Goal: Task Accomplishment & Management: Complete application form

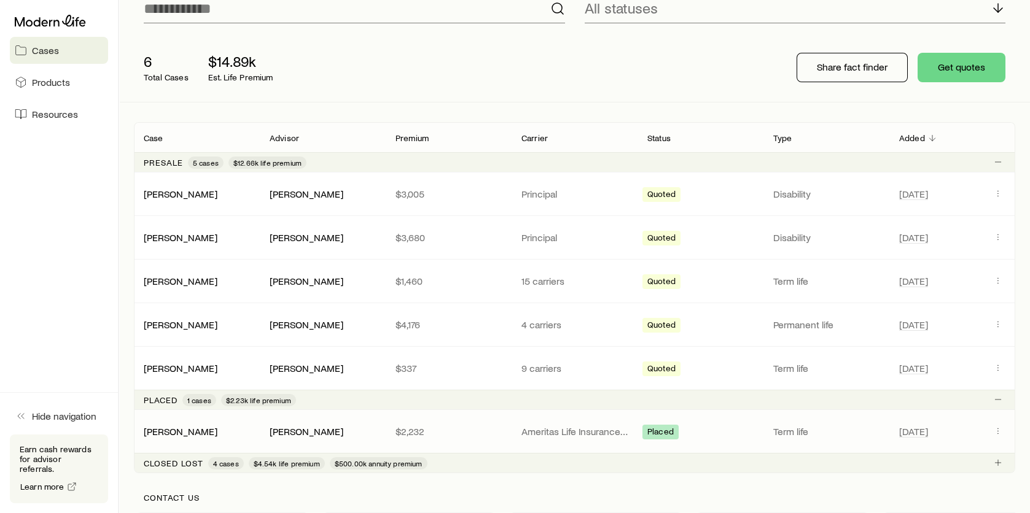
scroll to position [123, 0]
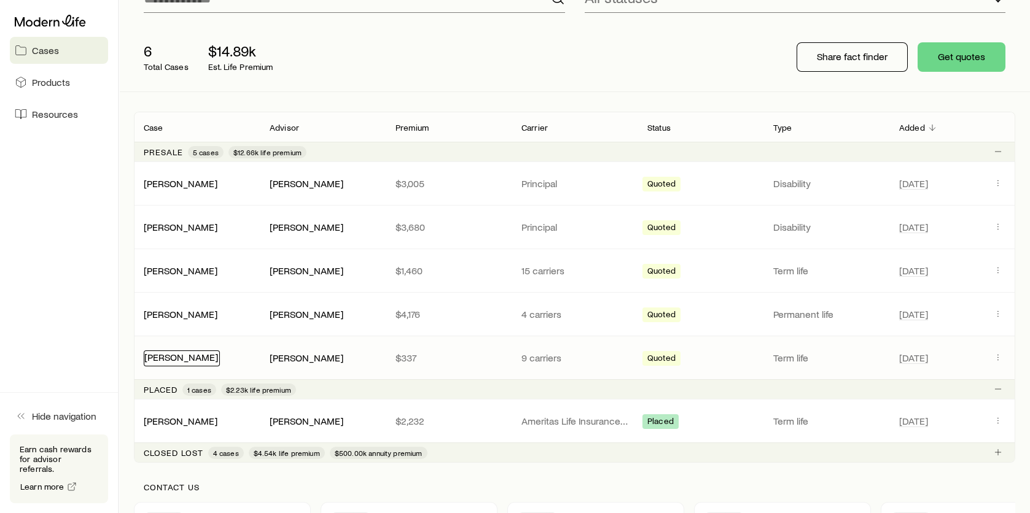
click at [181, 352] on link "[PERSON_NAME]" at bounding box center [181, 357] width 74 height 12
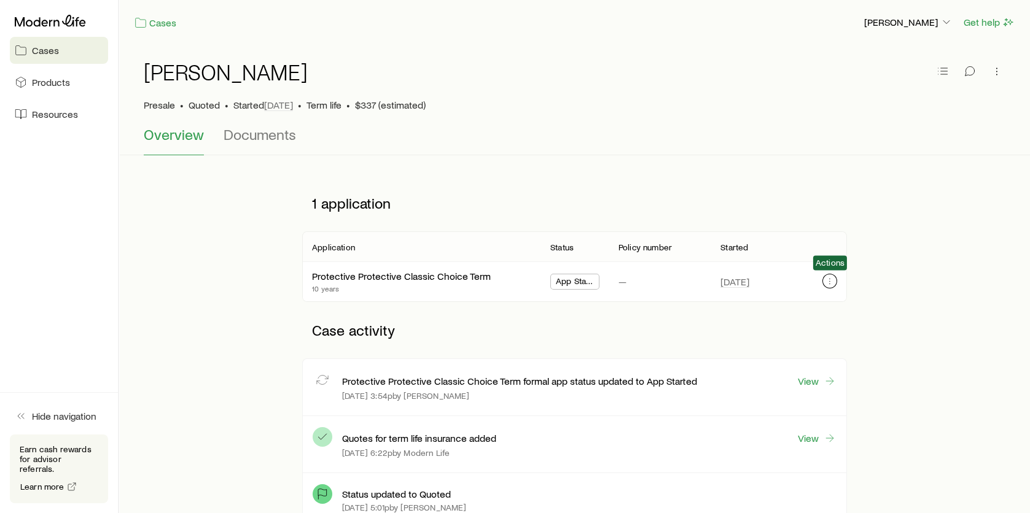
click at [828, 280] on icon "button" at bounding box center [830, 281] width 10 height 10
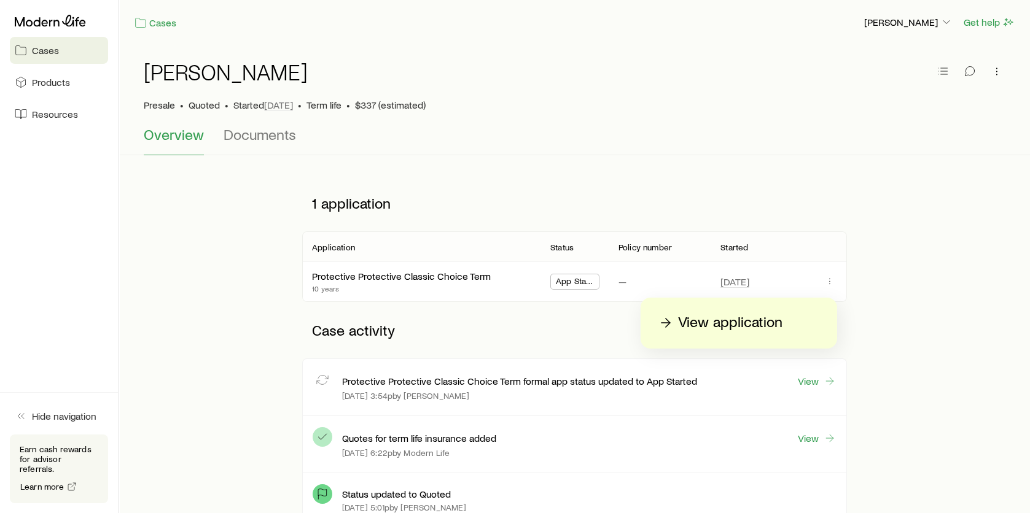
click at [699, 324] on p "View application" at bounding box center [730, 323] width 104 height 20
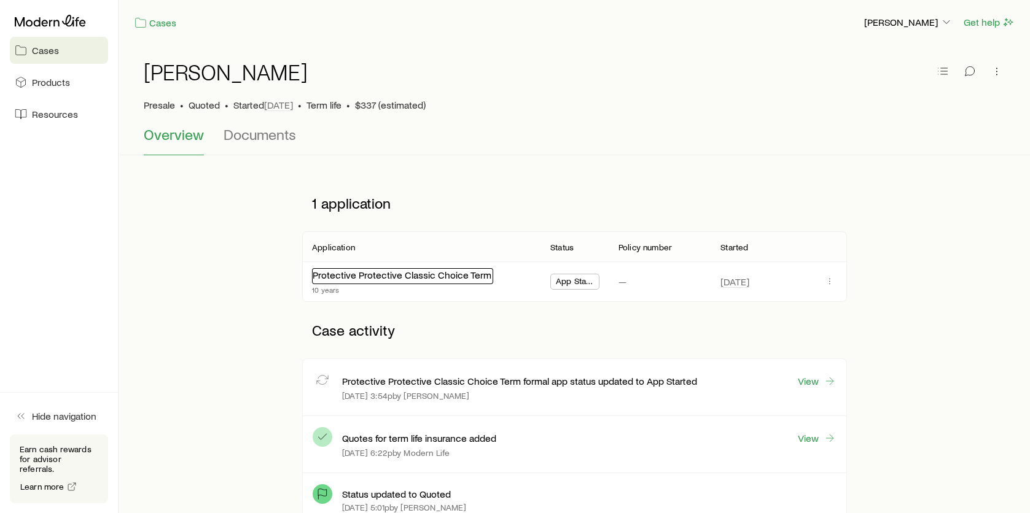
click at [344, 271] on link "Protective Protective Classic Choice Term" at bounding box center [402, 275] width 179 height 12
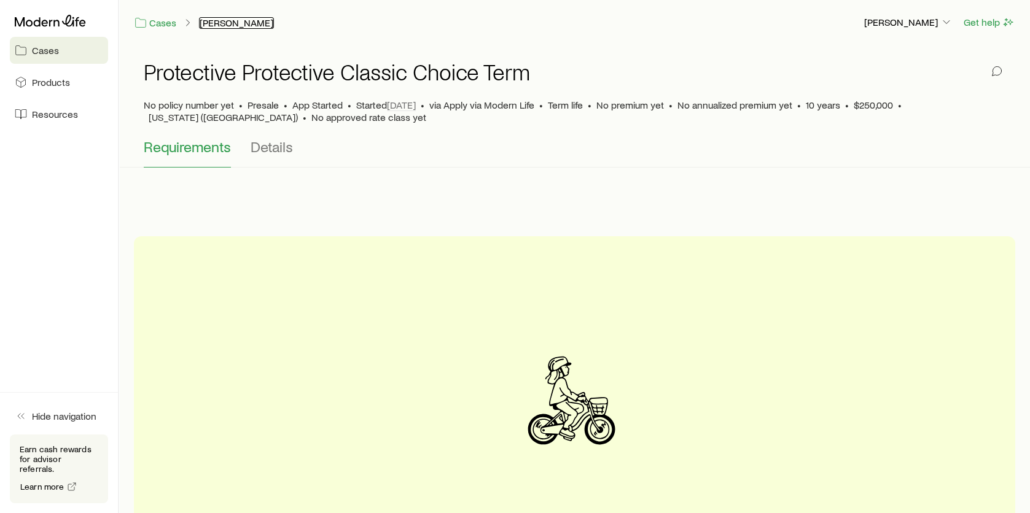
click at [216, 23] on link "[PERSON_NAME]" at bounding box center [236, 23] width 75 height 12
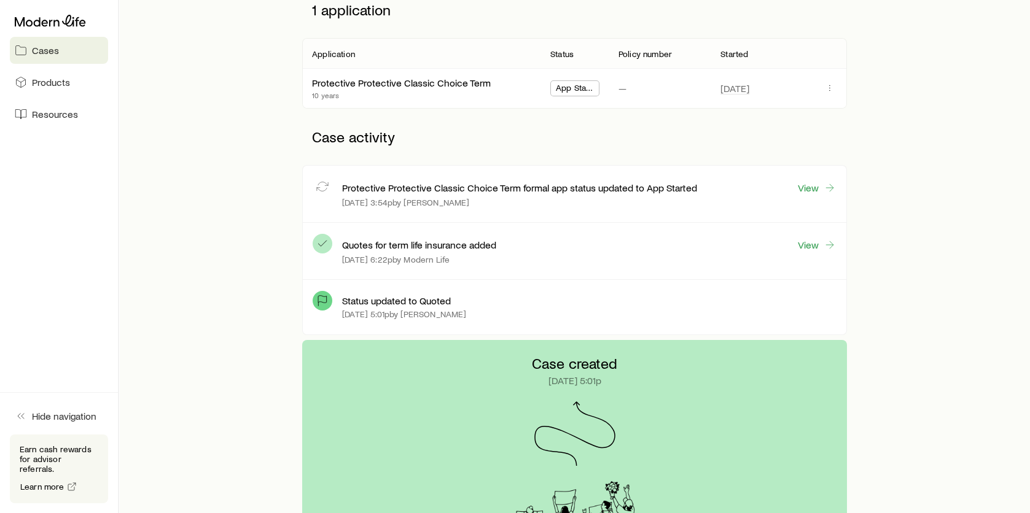
scroll to position [123, 0]
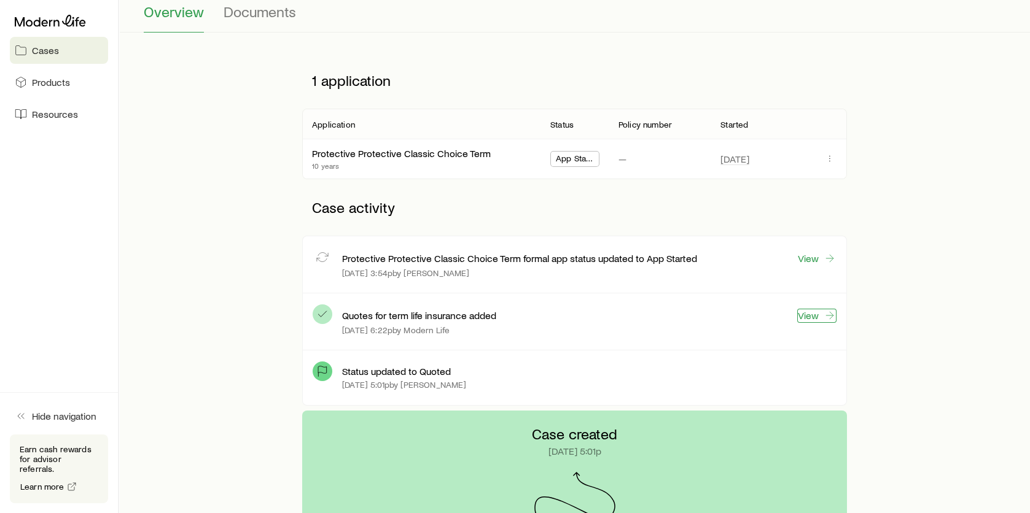
click at [800, 317] on link "View" at bounding box center [816, 316] width 39 height 14
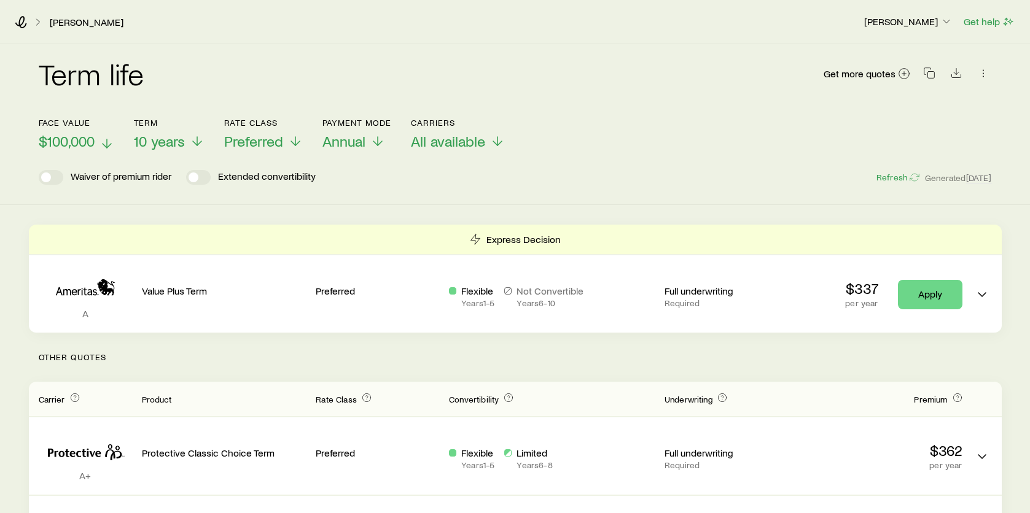
click at [107, 142] on line at bounding box center [107, 143] width 0 height 9
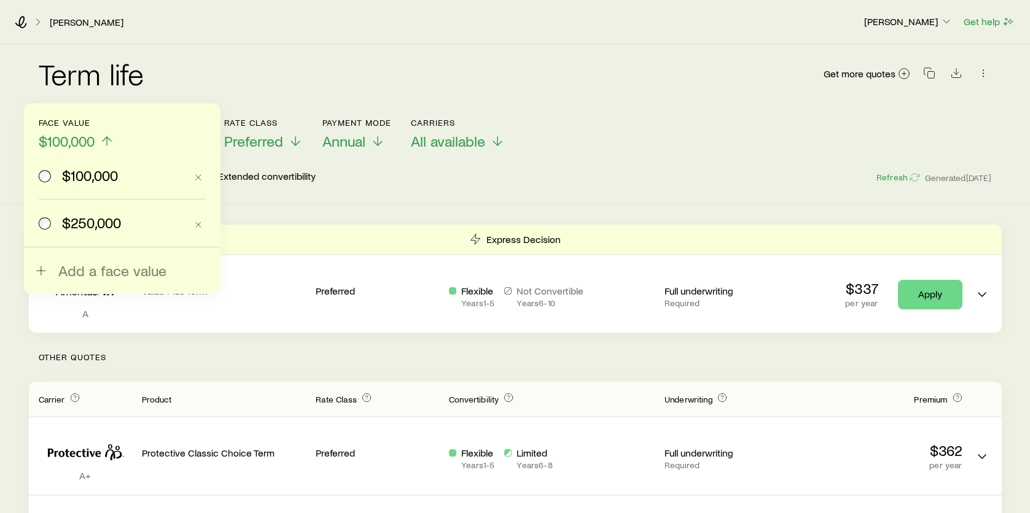
click at [636, 149] on div "Face value $100,000 $100,000 $250,000 Add a face value Term 10 years Rate Class…" at bounding box center [515, 126] width 953 height 47
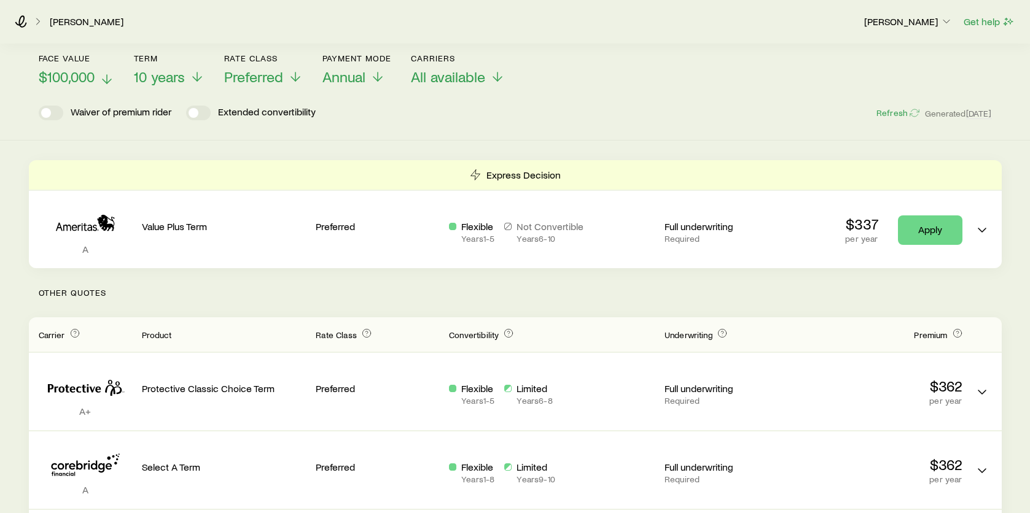
scroll to position [61, 0]
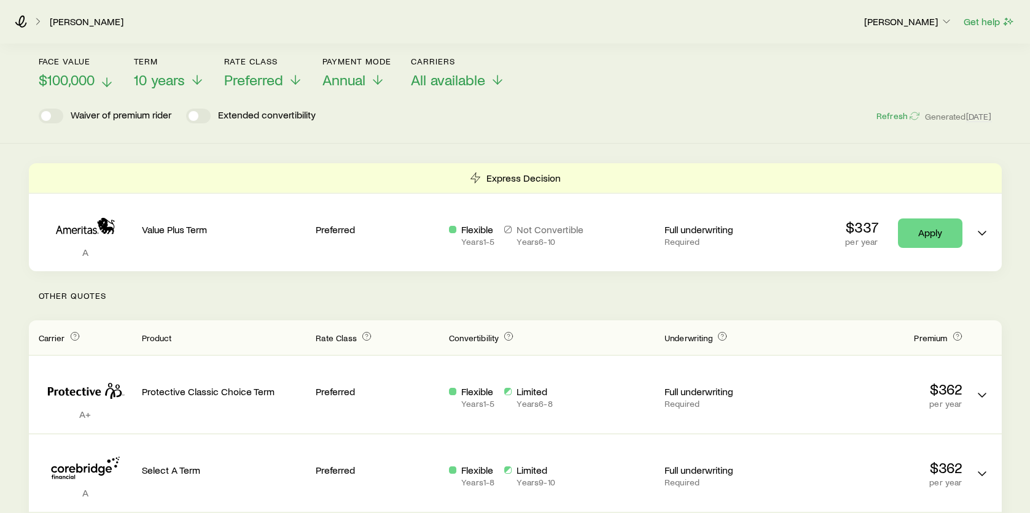
click at [99, 80] on p "$100,000" at bounding box center [77, 79] width 76 height 17
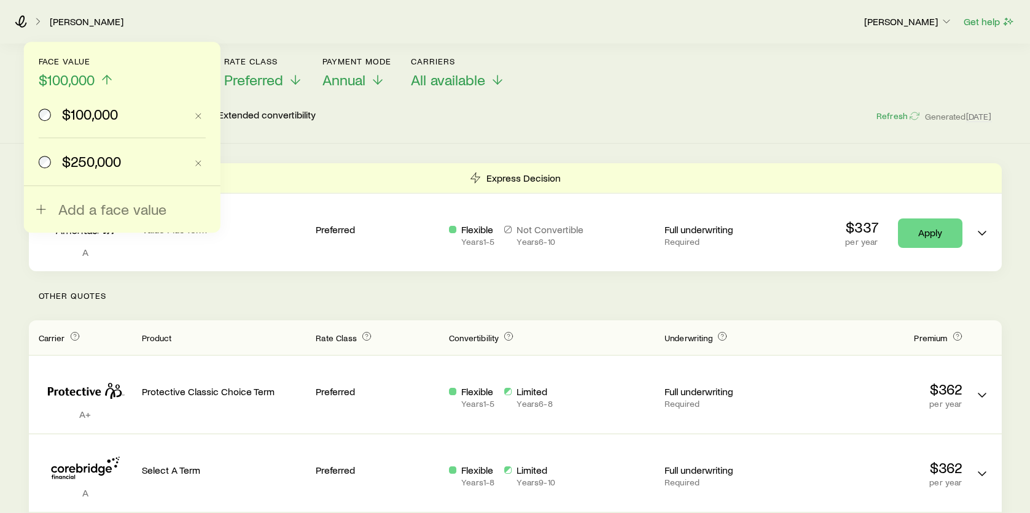
click at [71, 164] on span "$250,000" at bounding box center [91, 161] width 59 height 17
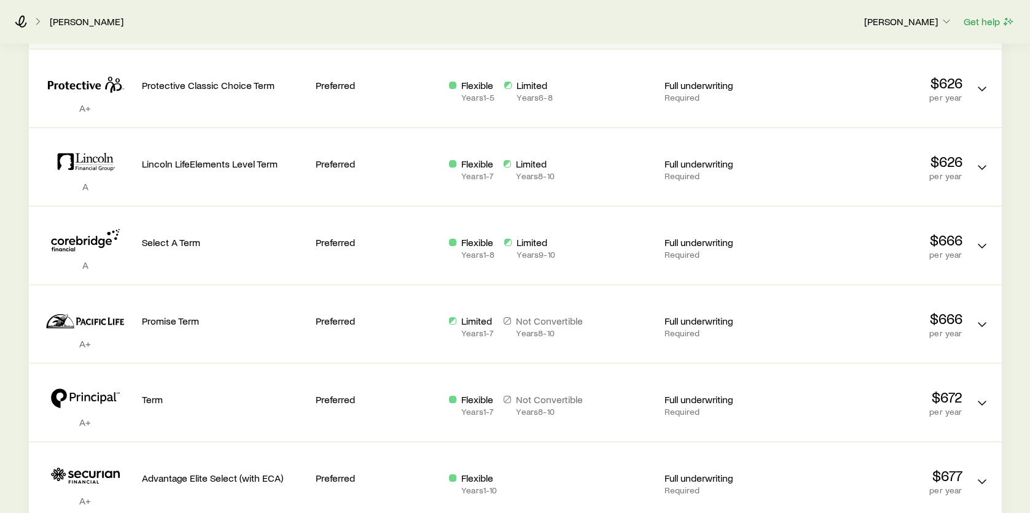
scroll to position [368, 0]
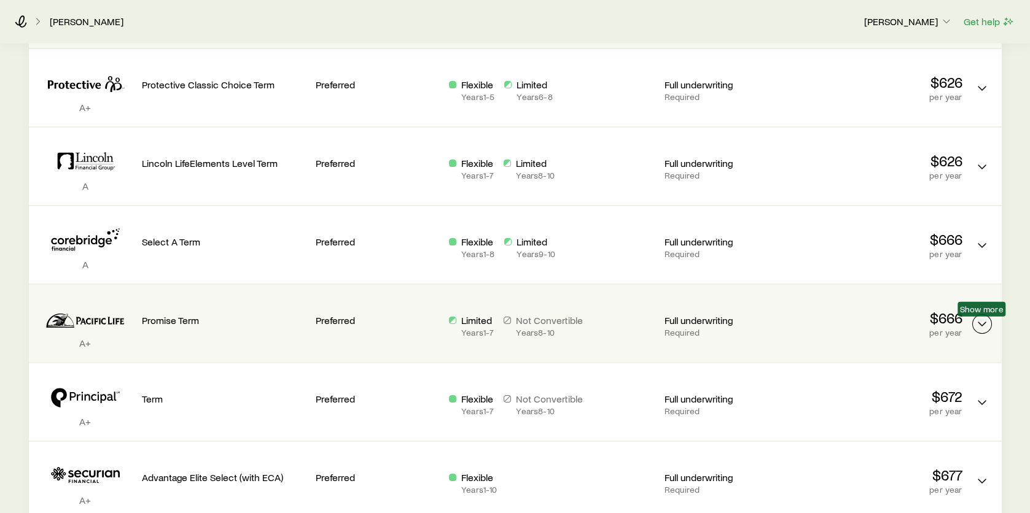
click at [979, 324] on polyline "Term quotes" at bounding box center [981, 324] width 7 height 4
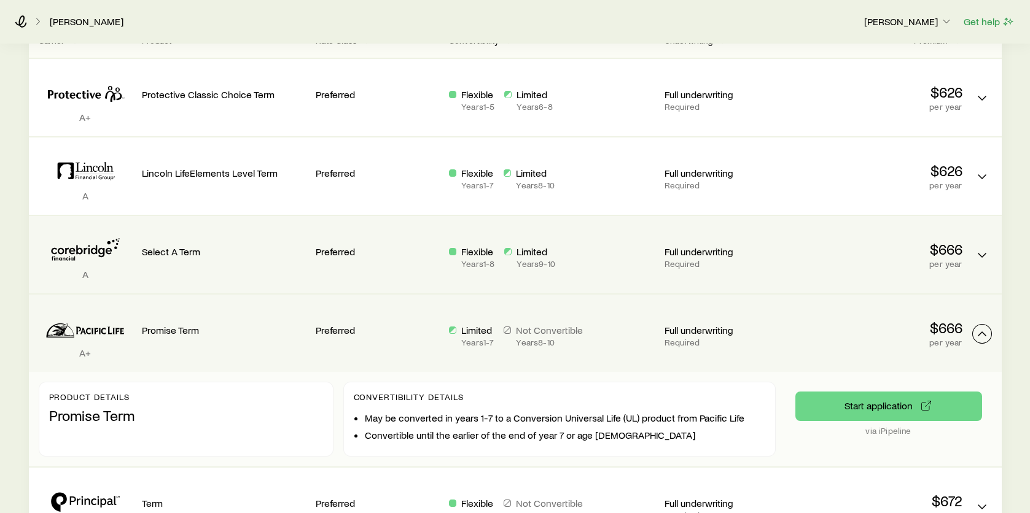
scroll to position [61, 0]
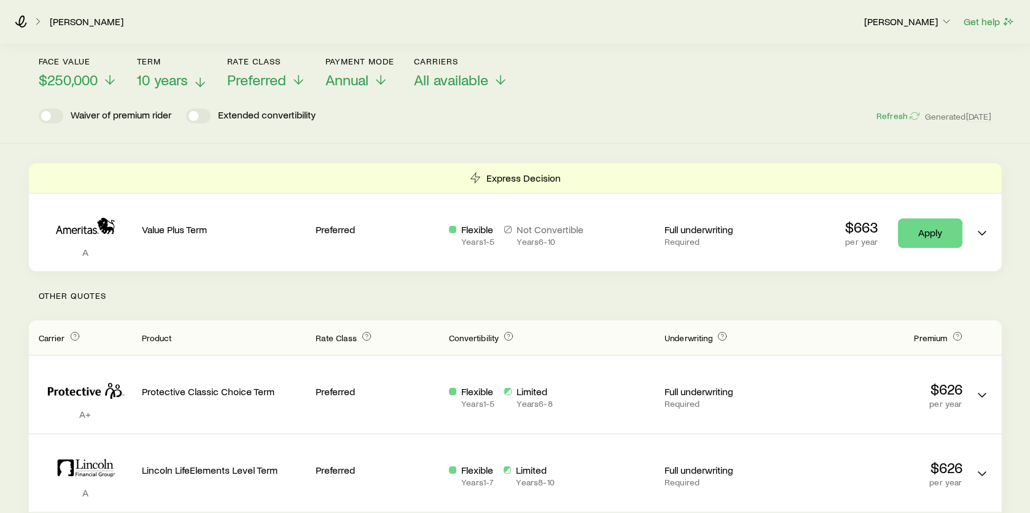
click at [192, 77] on p "10 years" at bounding box center [172, 79] width 71 height 17
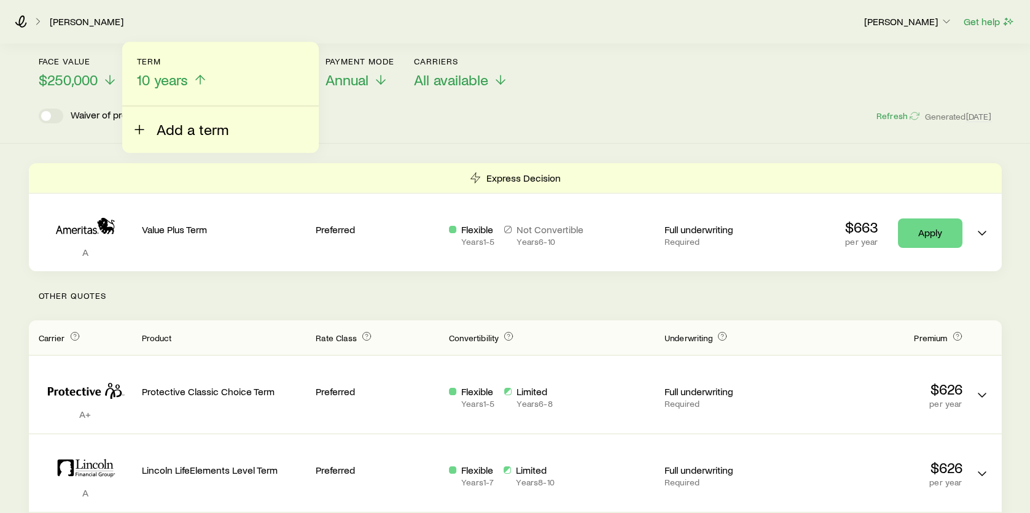
click at [182, 131] on span "Add a term" at bounding box center [193, 129] width 72 height 17
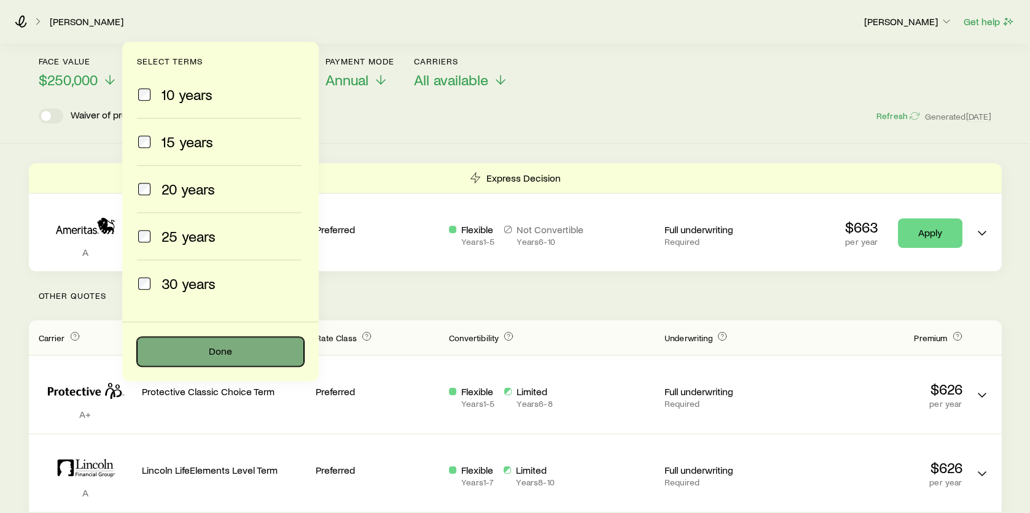
click at [209, 346] on button "Done" at bounding box center [220, 351] width 167 height 29
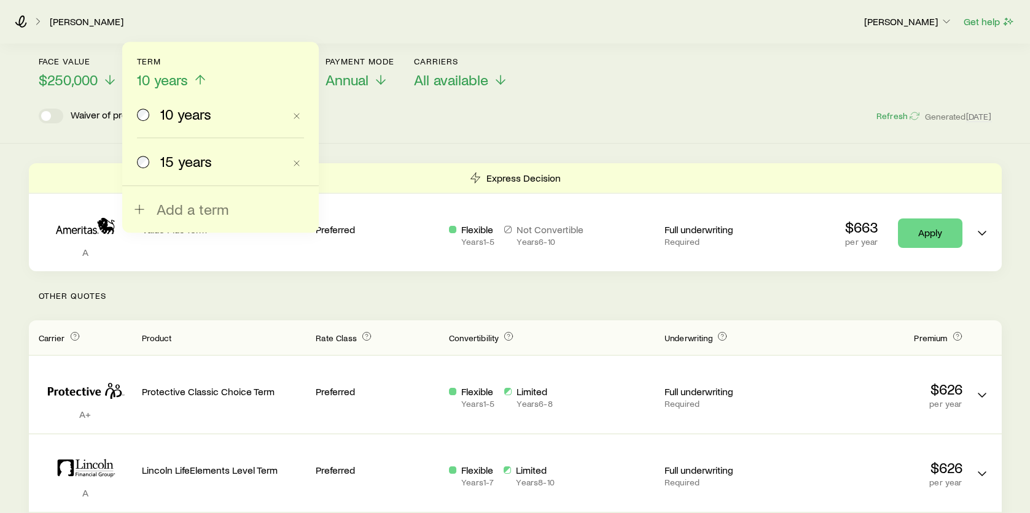
click at [145, 168] on span at bounding box center [144, 161] width 14 height 17
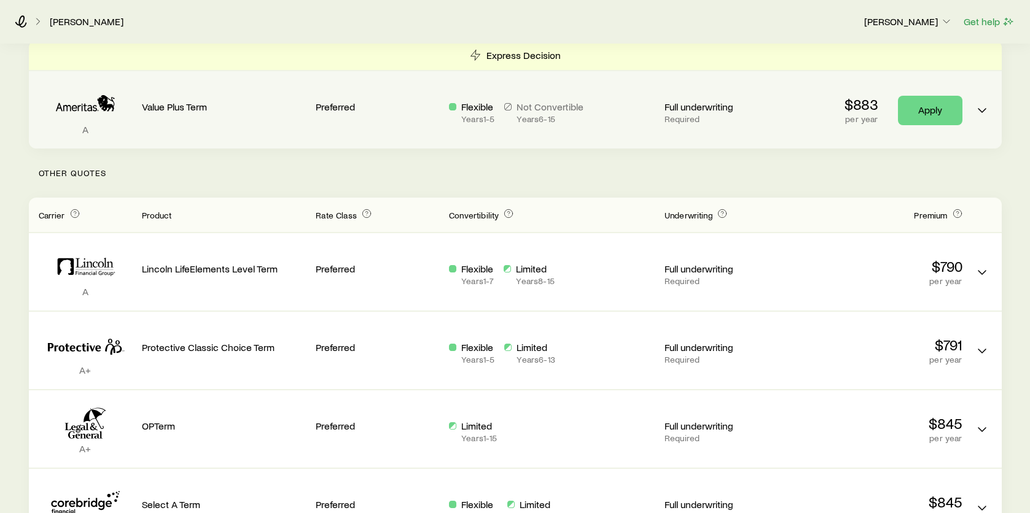
scroll to position [0, 0]
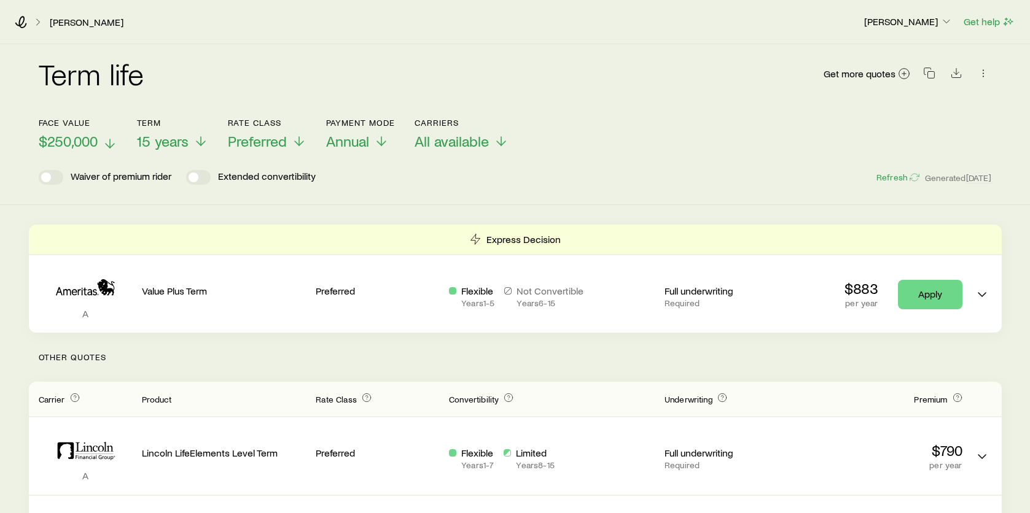
click at [76, 139] on span "$250,000" at bounding box center [68, 141] width 59 height 17
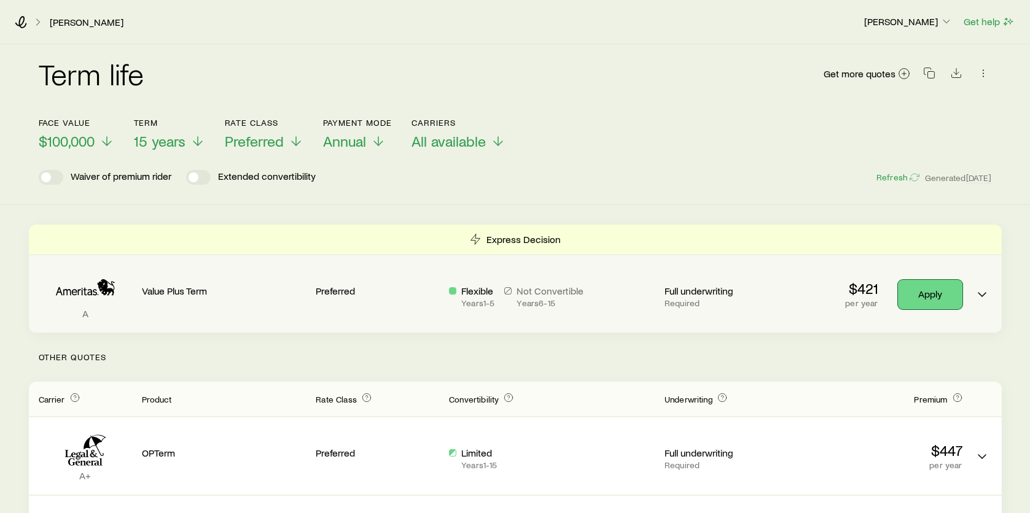
click at [938, 290] on link "Apply" at bounding box center [930, 294] width 64 height 29
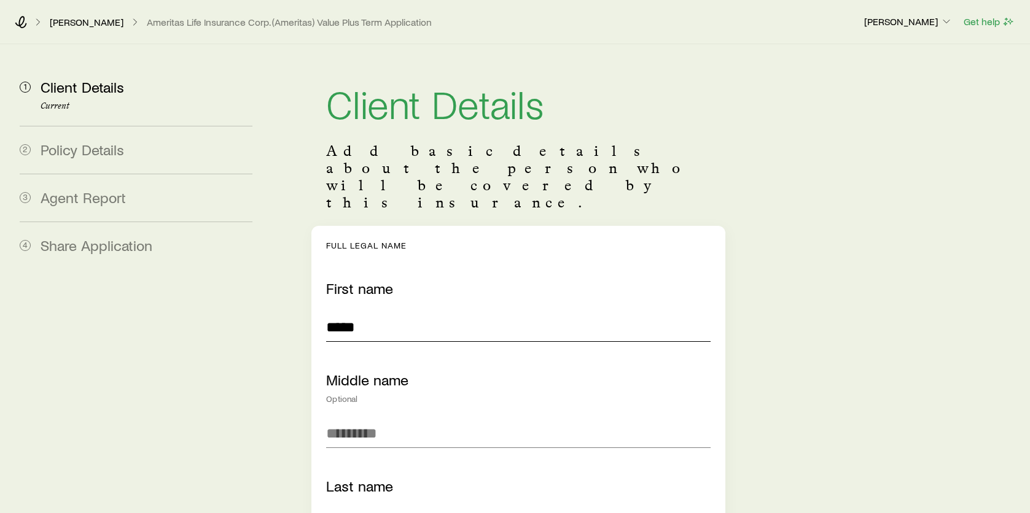
click at [392, 313] on input "*****" at bounding box center [518, 327] width 384 height 29
drag, startPoint x: 392, startPoint y: 297, endPoint x: 281, endPoint y: 296, distance: 111.1
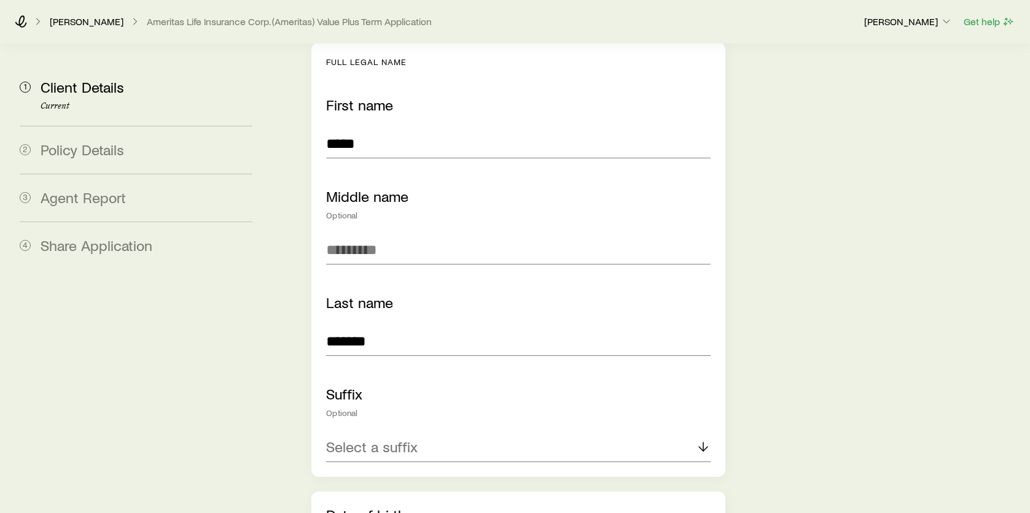
scroll to position [184, 0]
click at [384, 326] on input "*******" at bounding box center [518, 340] width 384 height 29
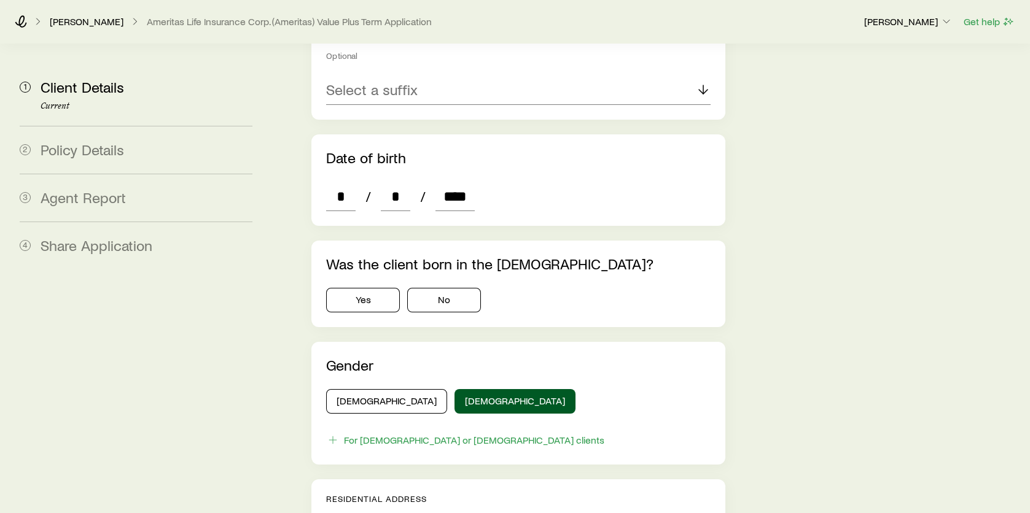
scroll to position [553, 0]
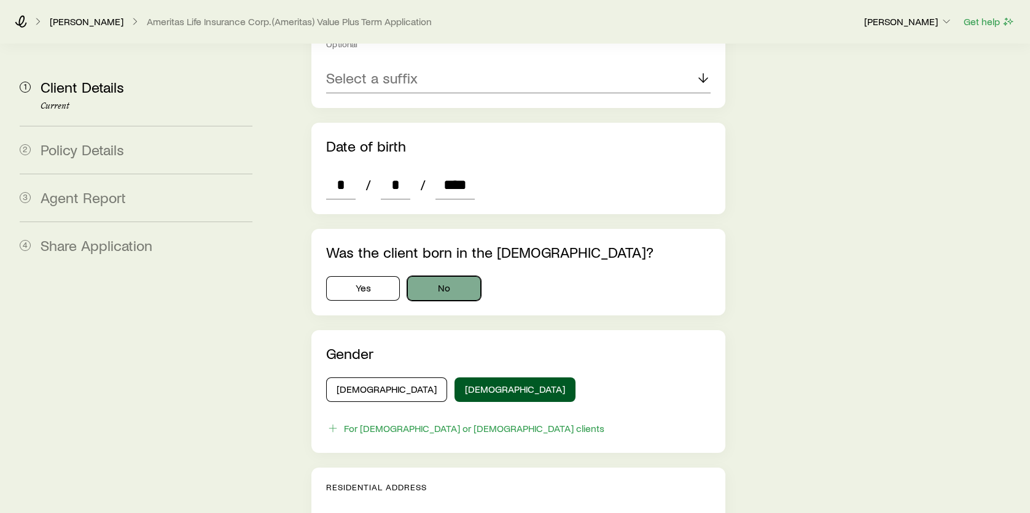
click at [450, 276] on button "No" at bounding box center [444, 288] width 74 height 25
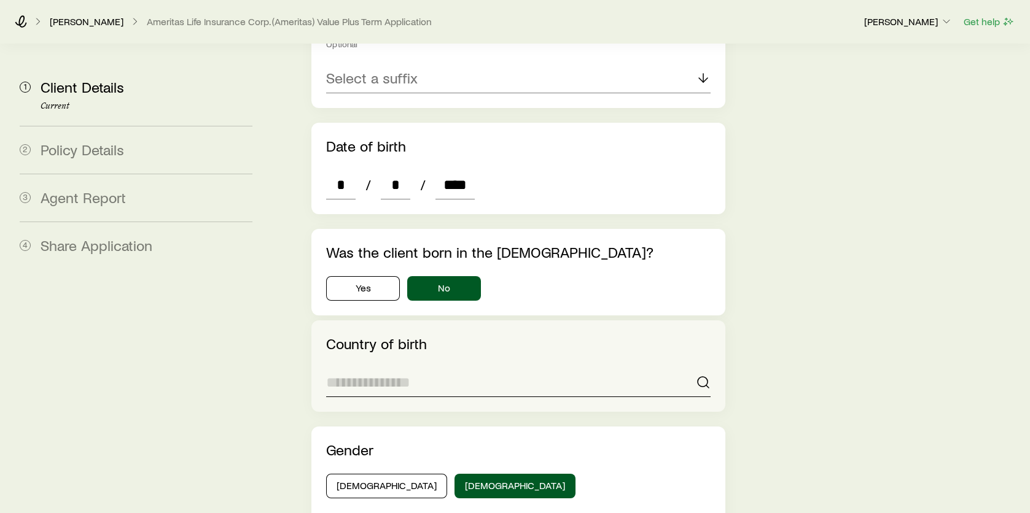
click at [437, 368] on input at bounding box center [518, 382] width 384 height 29
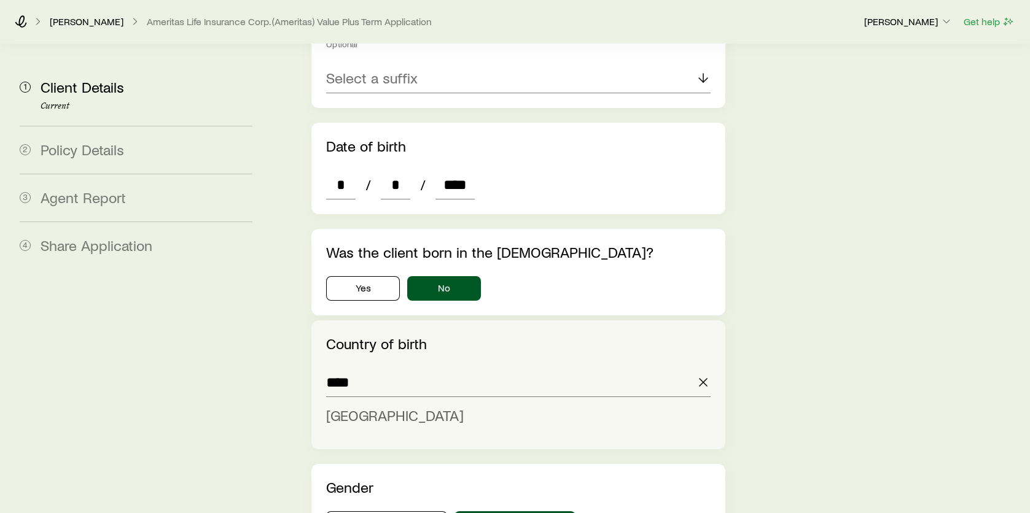
click at [370, 407] on span "[GEOGRAPHIC_DATA]" at bounding box center [395, 416] width 138 height 18
type input "**********"
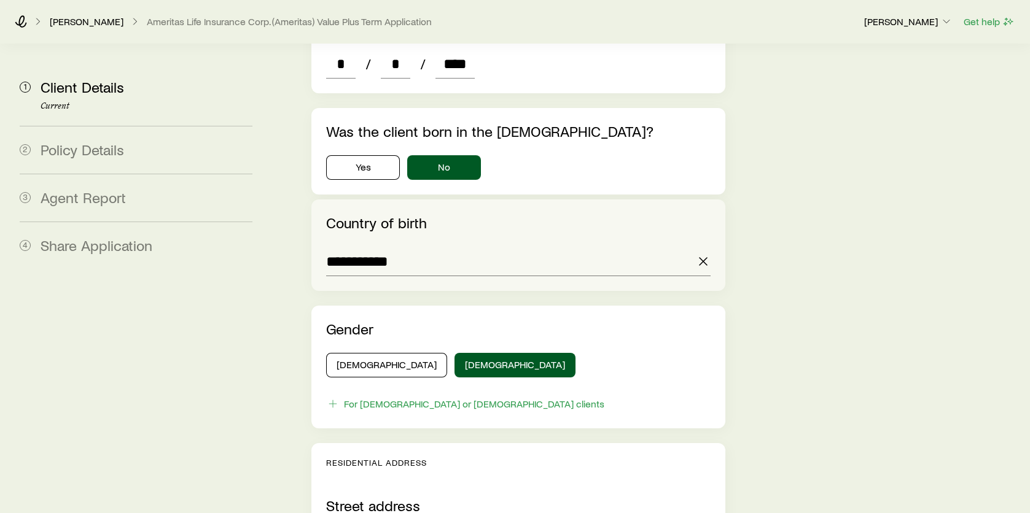
scroll to position [675, 0]
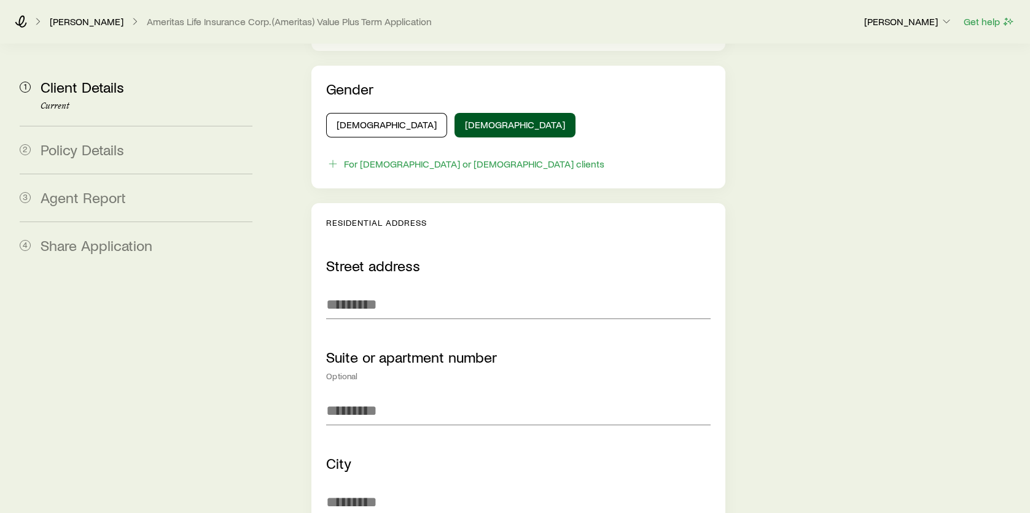
scroll to position [921, 0]
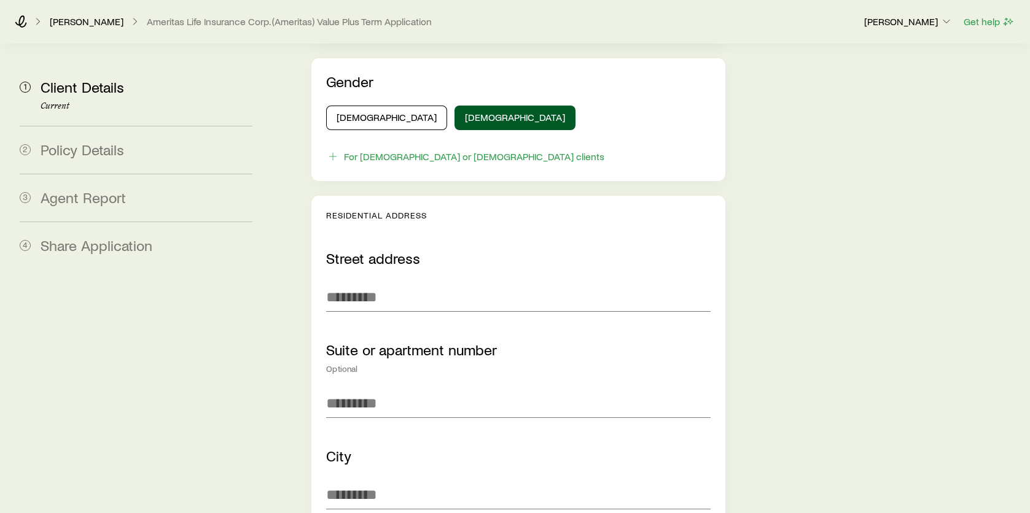
click at [349, 280] on div "**********" at bounding box center [518, 452] width 414 height 512
click at [349, 282] on input "Street address" at bounding box center [518, 296] width 384 height 29
type input "**********"
type input "******"
type input "*****"
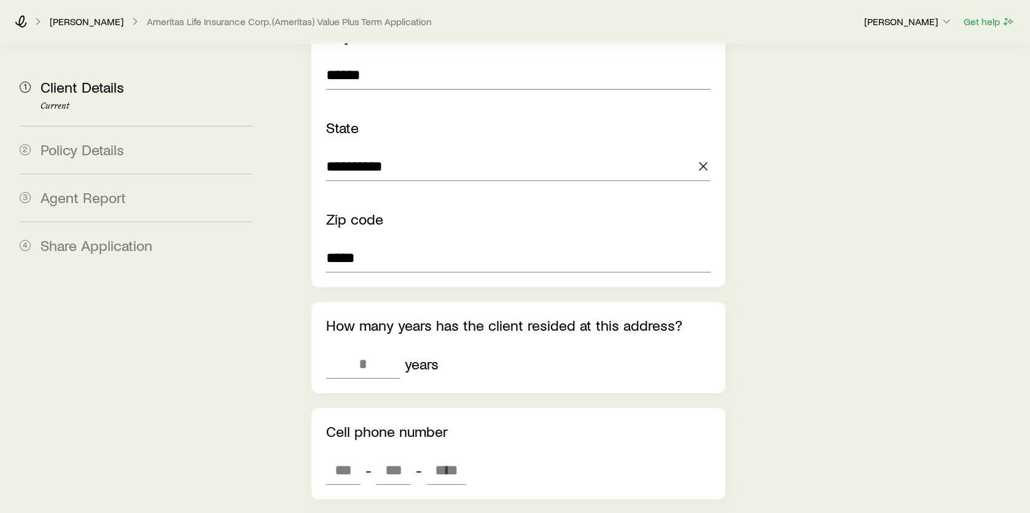
scroll to position [1351, 0]
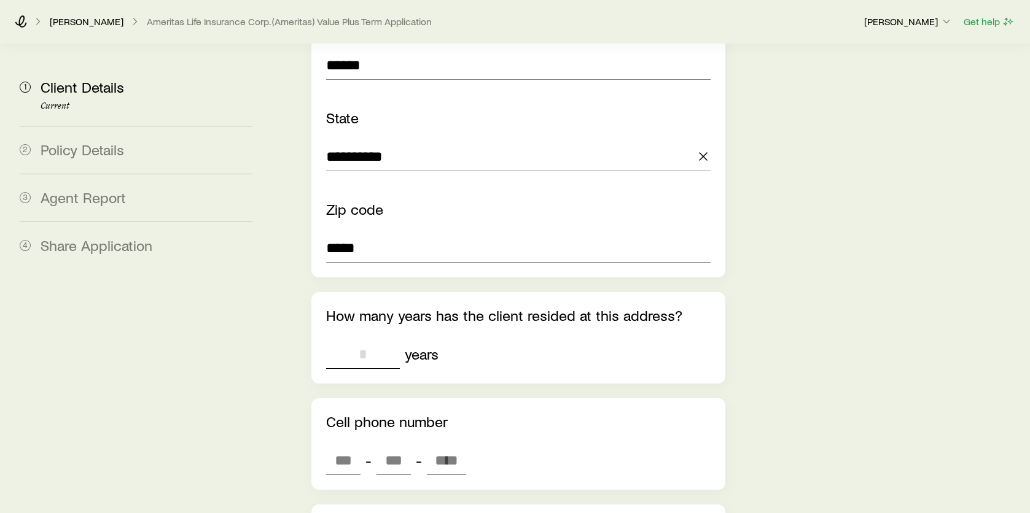
click at [354, 340] on input "tel" at bounding box center [363, 354] width 74 height 29
type input "*"
click at [583, 340] on div "* years" at bounding box center [518, 354] width 384 height 29
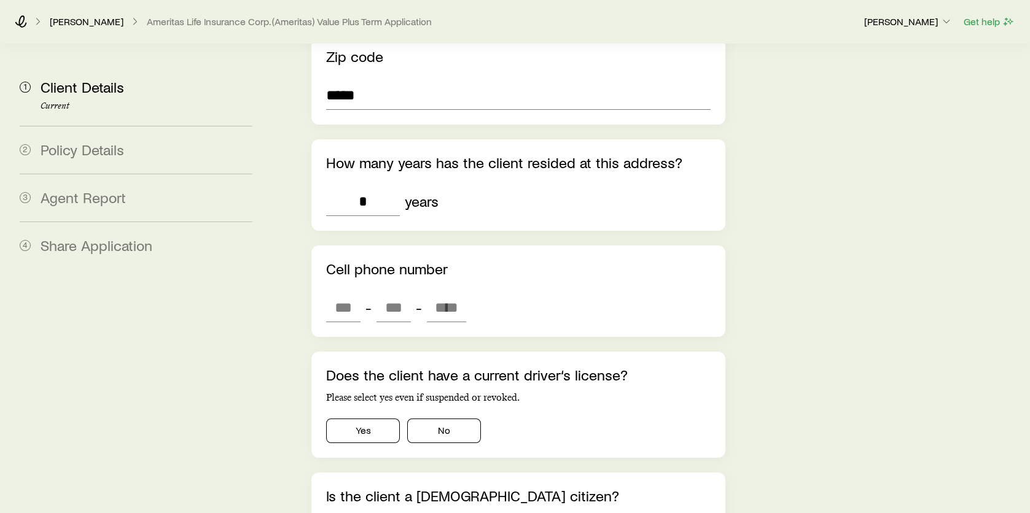
scroll to position [1535, 0]
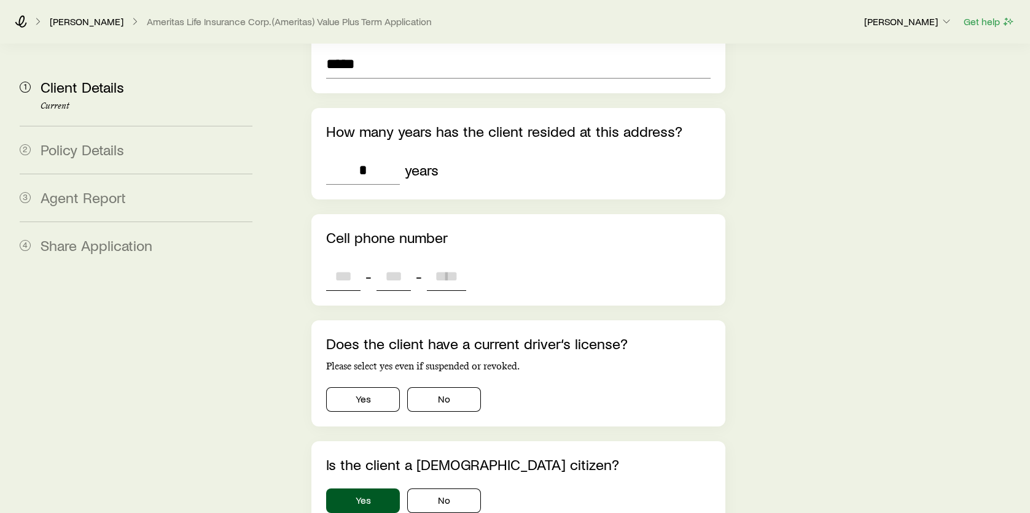
click at [346, 262] on input "tel" at bounding box center [343, 276] width 34 height 29
type input "***"
type input "****"
click at [801, 239] on div "**********" at bounding box center [648, 442] width 743 height 3866
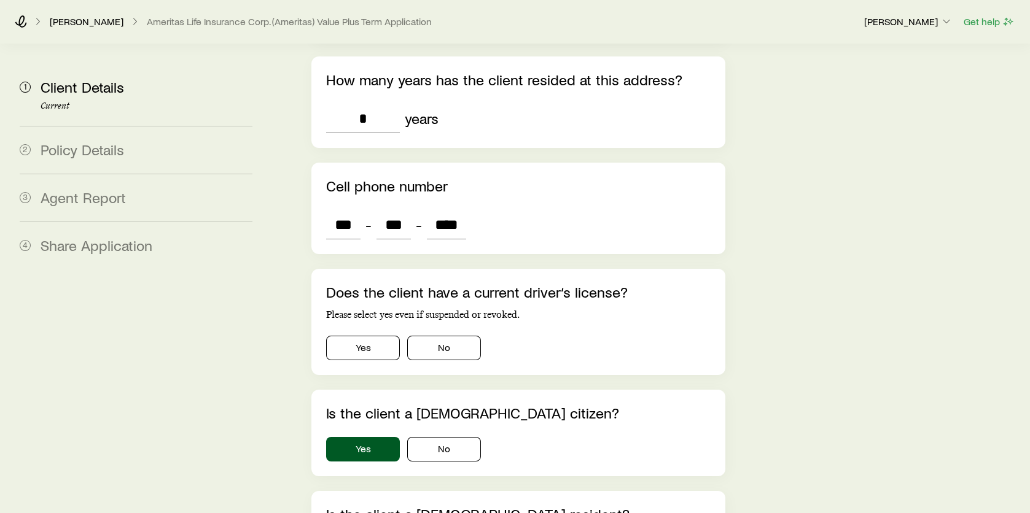
scroll to position [1658, 0]
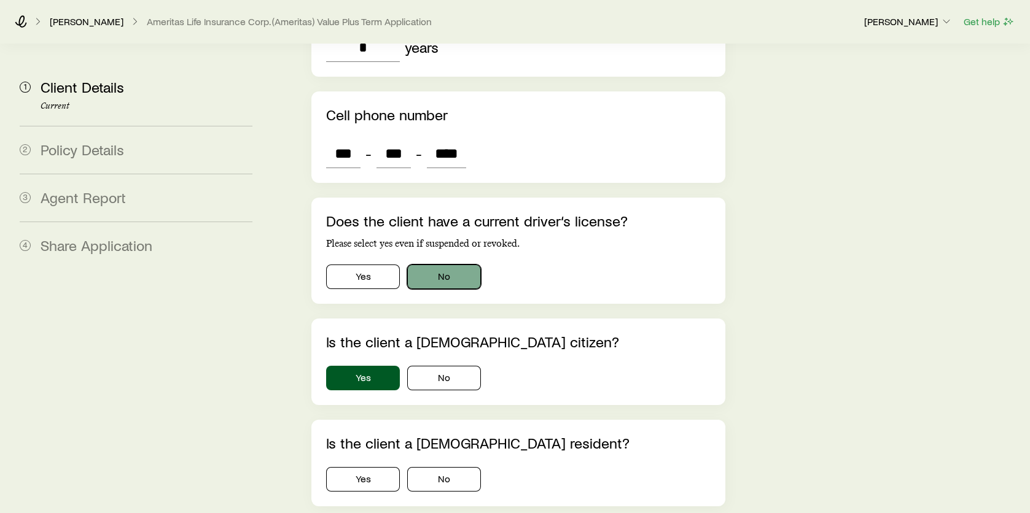
click at [442, 265] on button "No" at bounding box center [444, 277] width 74 height 25
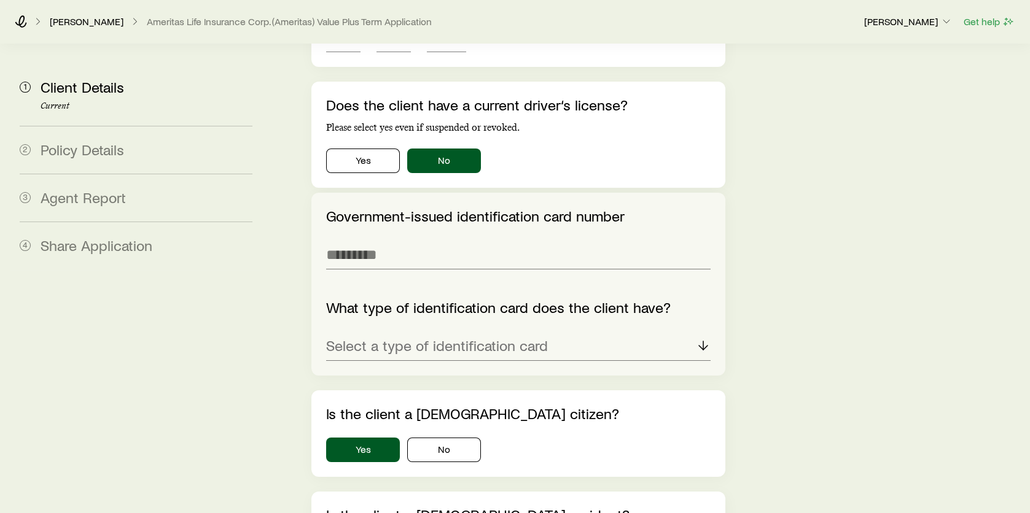
scroll to position [1781, 0]
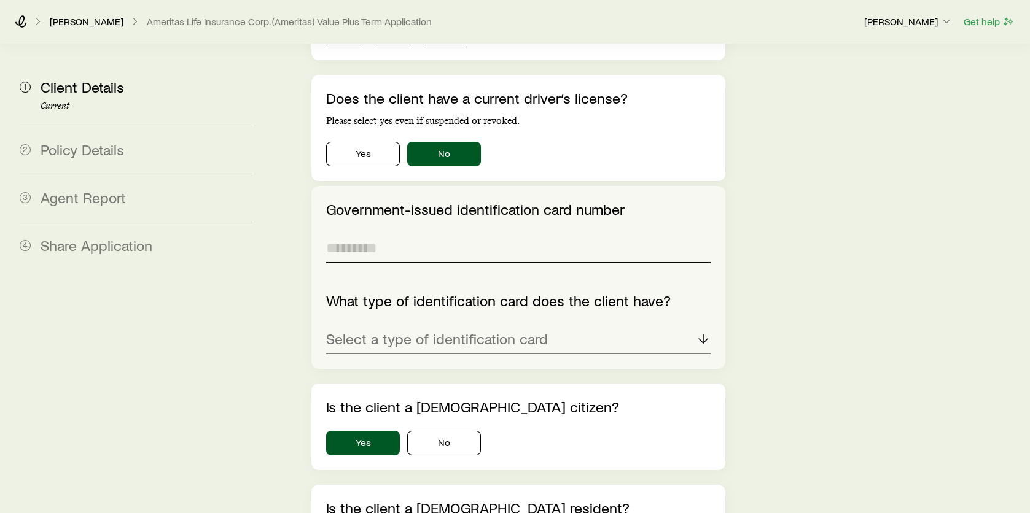
click at [392, 233] on input "Government-issued identification card number" at bounding box center [518, 247] width 384 height 29
click at [401, 325] on div "Select a type of identification card" at bounding box center [518, 339] width 384 height 29
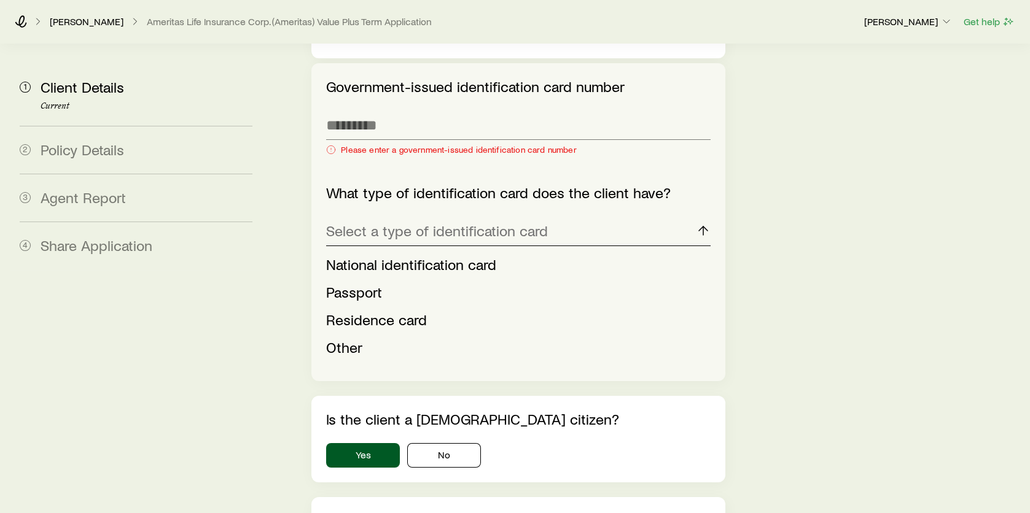
scroll to position [1842, 0]
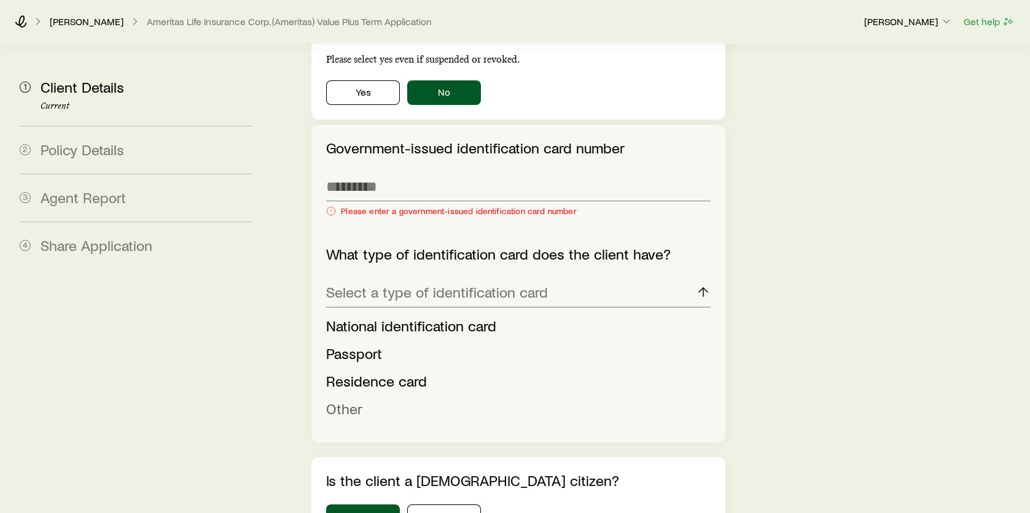
click at [344, 400] on span "Other" at bounding box center [344, 409] width 36 height 18
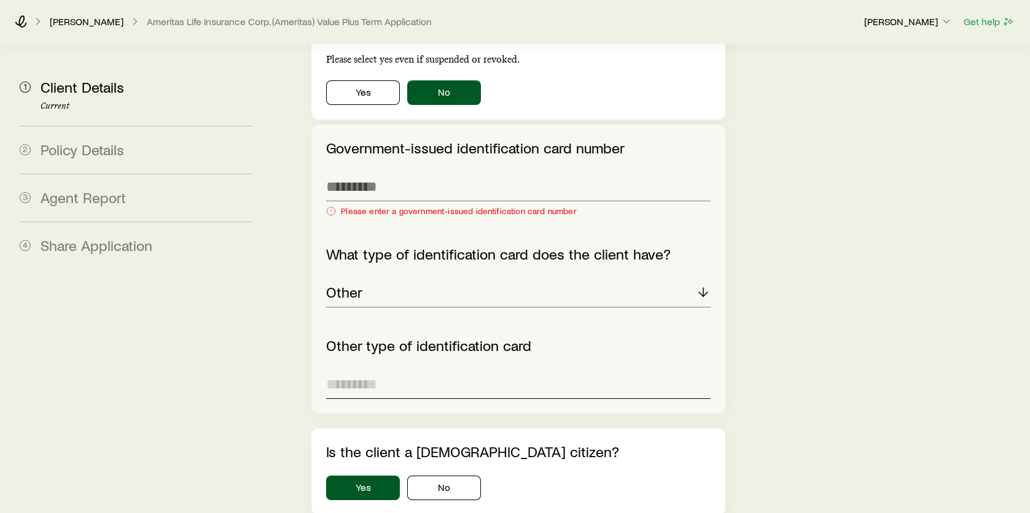
click at [355, 370] on input "Other type of identification card" at bounding box center [518, 384] width 384 height 29
type input "**********"
click at [390, 172] on input "Government-issued identification card number" at bounding box center [518, 186] width 384 height 29
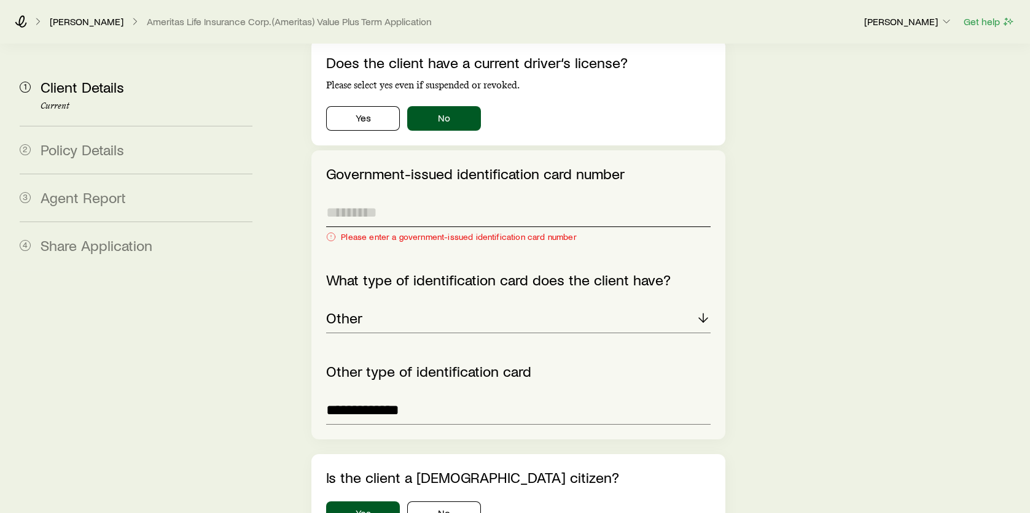
scroll to position [1812, 0]
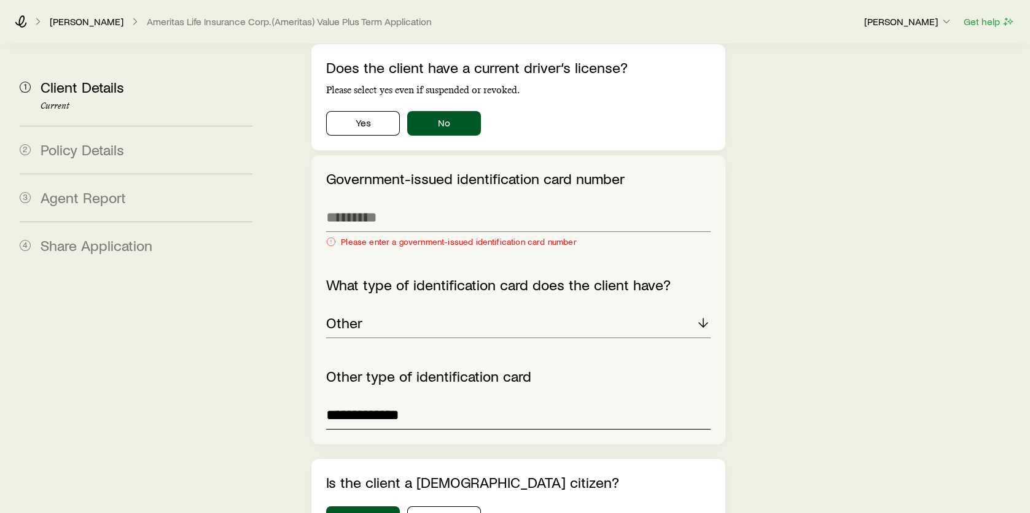
click at [366, 400] on input "**********" at bounding box center [518, 414] width 384 height 29
click at [350, 203] on input "Government-issued identification card number" at bounding box center [518, 217] width 384 height 29
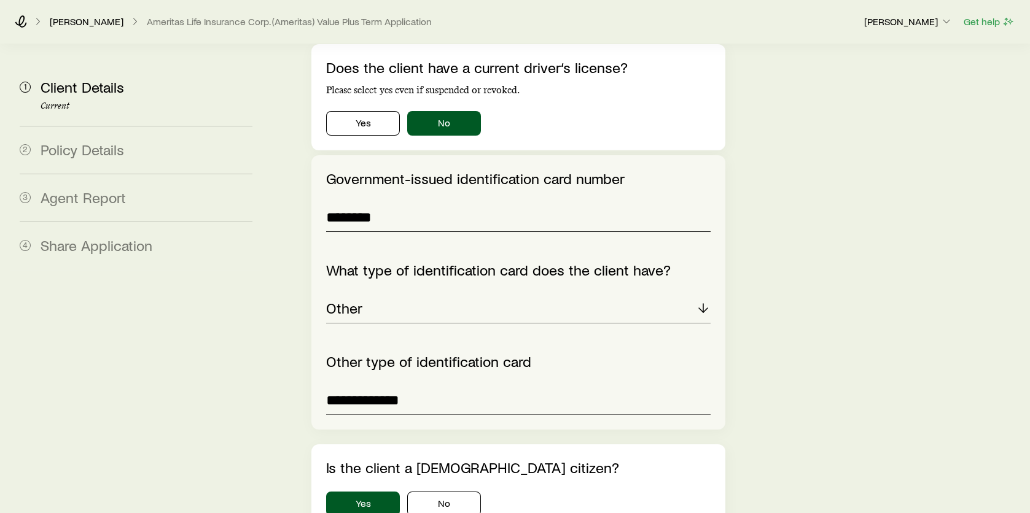
type input "********"
click at [823, 263] on div "**********" at bounding box center [648, 305] width 743 height 4145
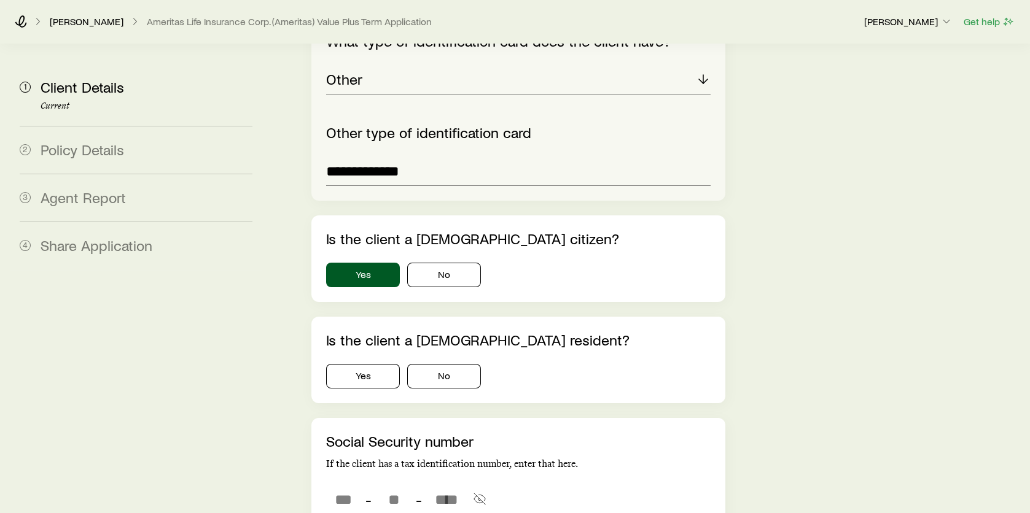
scroll to position [2057, 0]
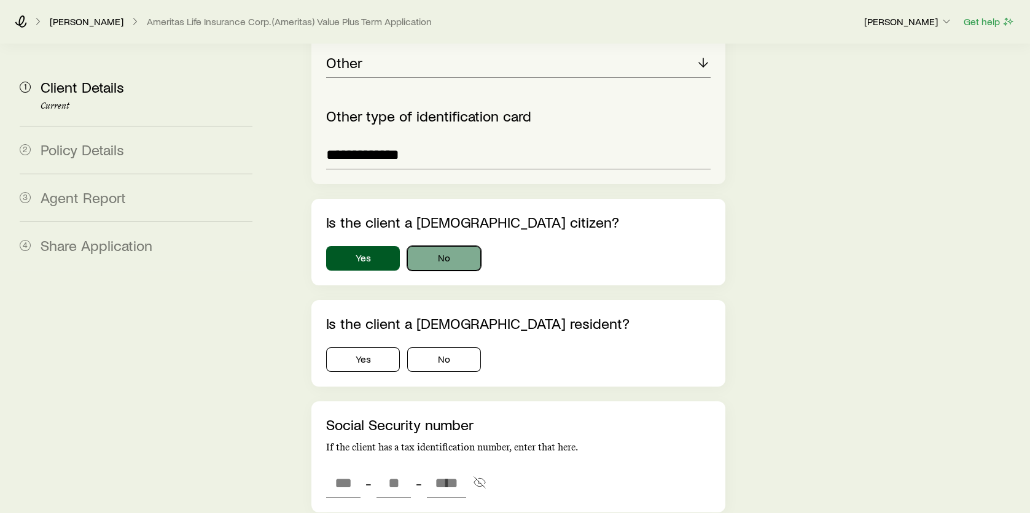
click at [459, 246] on button "No" at bounding box center [444, 258] width 74 height 25
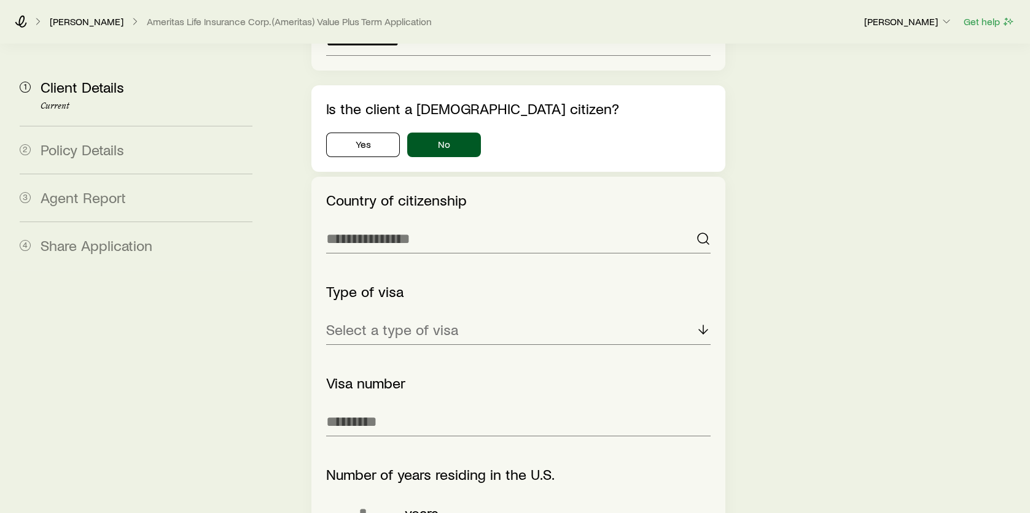
scroll to position [2180, 0]
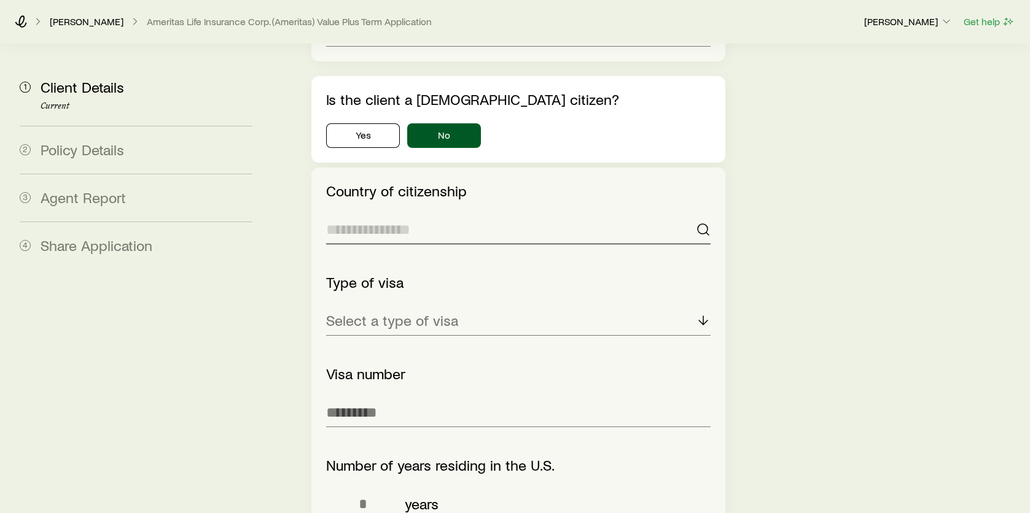
click at [422, 215] on input at bounding box center [518, 229] width 384 height 29
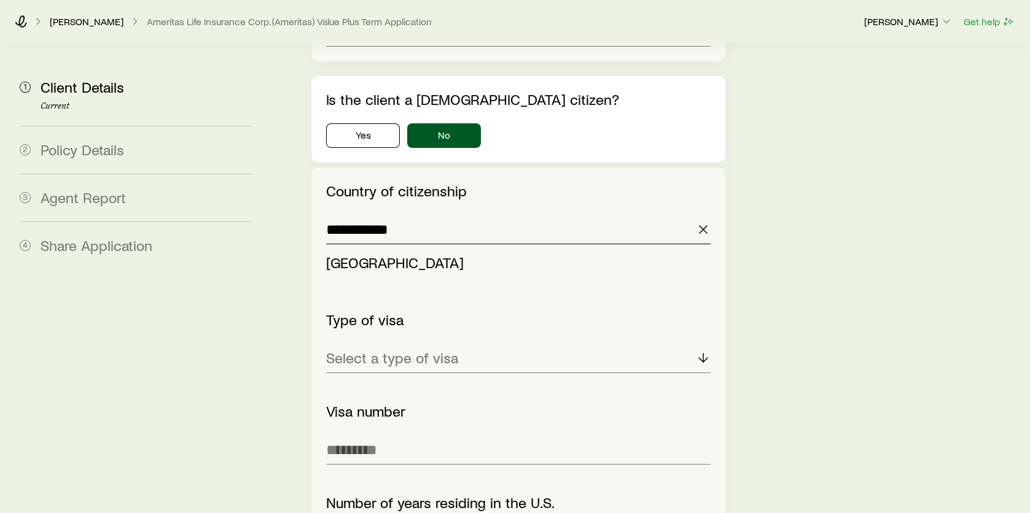
type input "**********"
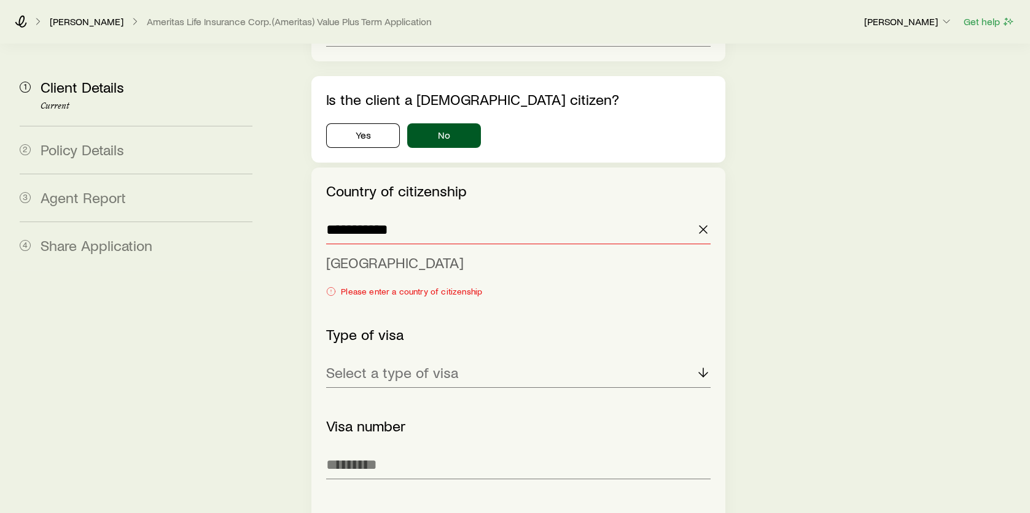
click at [335, 254] on span "[GEOGRAPHIC_DATA]" at bounding box center [395, 263] width 138 height 18
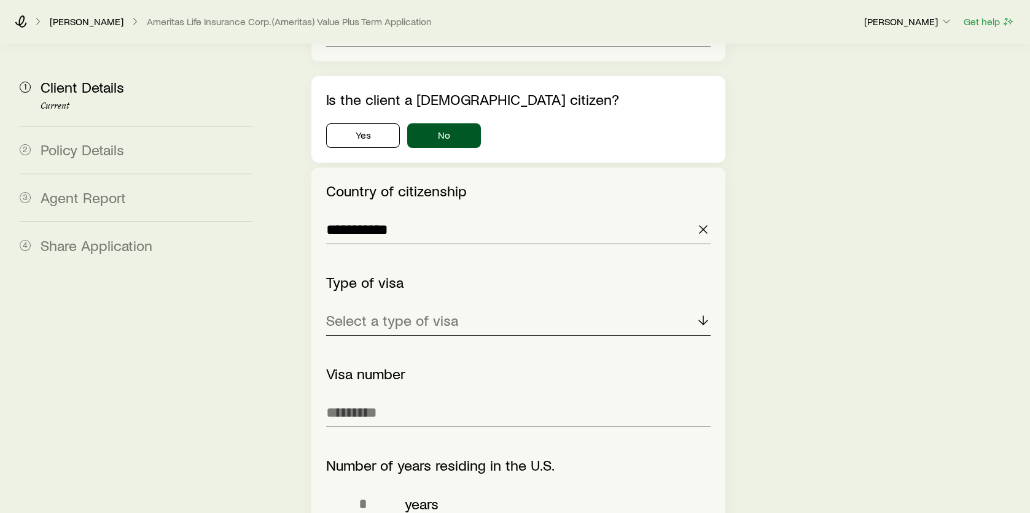
click at [397, 312] on p "Select a type of visa" at bounding box center [392, 320] width 132 height 17
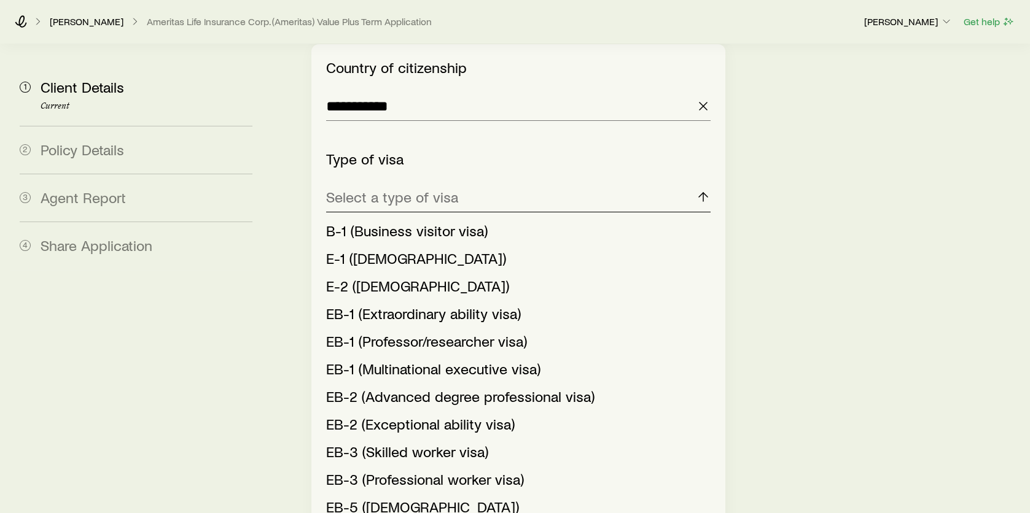
scroll to position [2303, 0]
click at [406, 189] on p "Select a type of visa" at bounding box center [392, 197] width 132 height 17
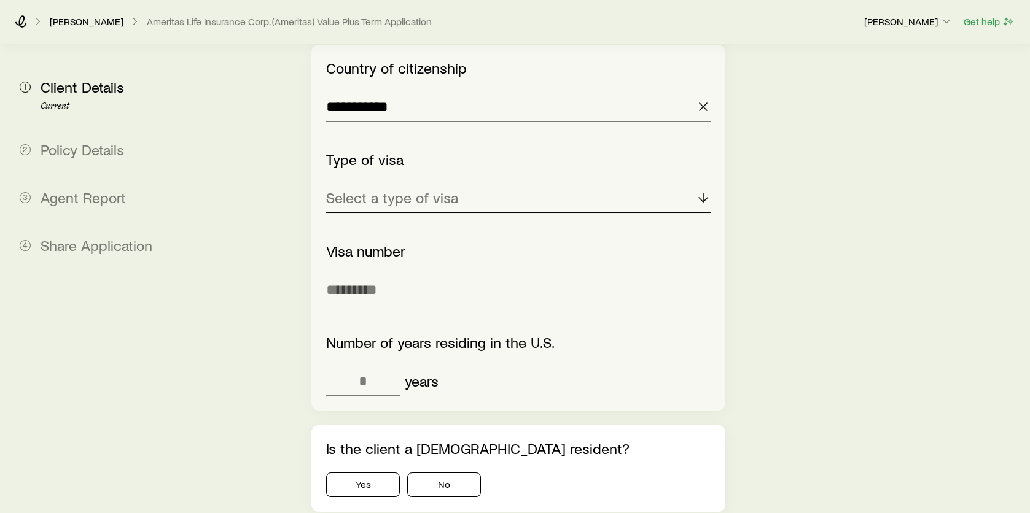
click at [406, 189] on p "Select a type of visa" at bounding box center [392, 197] width 132 height 17
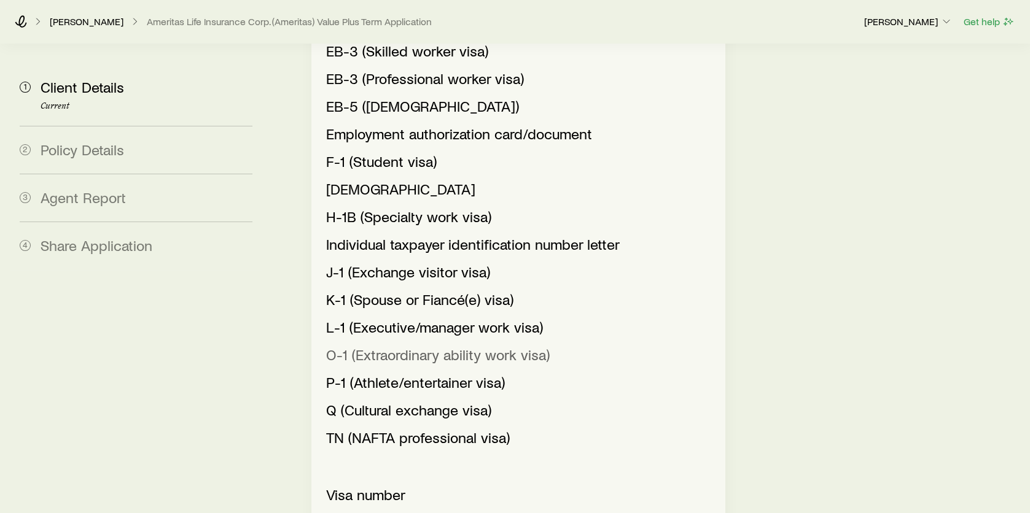
scroll to position [2733, 0]
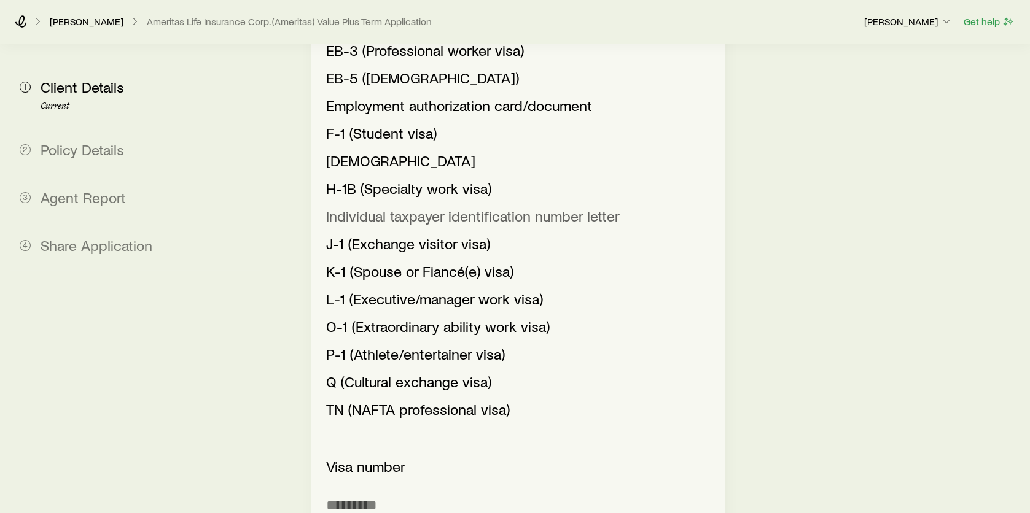
click at [545, 207] on span "Individual taxpayer identification number letter" at bounding box center [473, 216] width 294 height 18
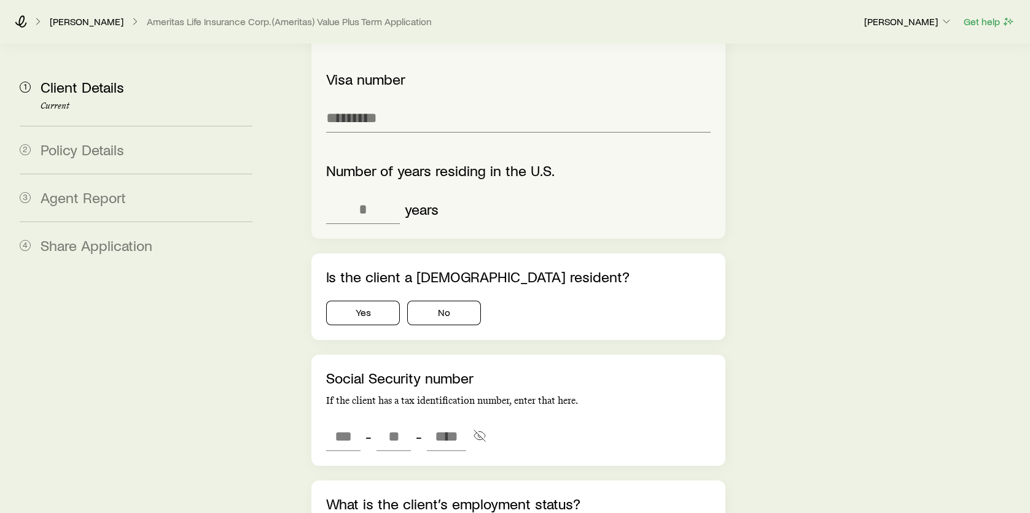
scroll to position [2548, 0]
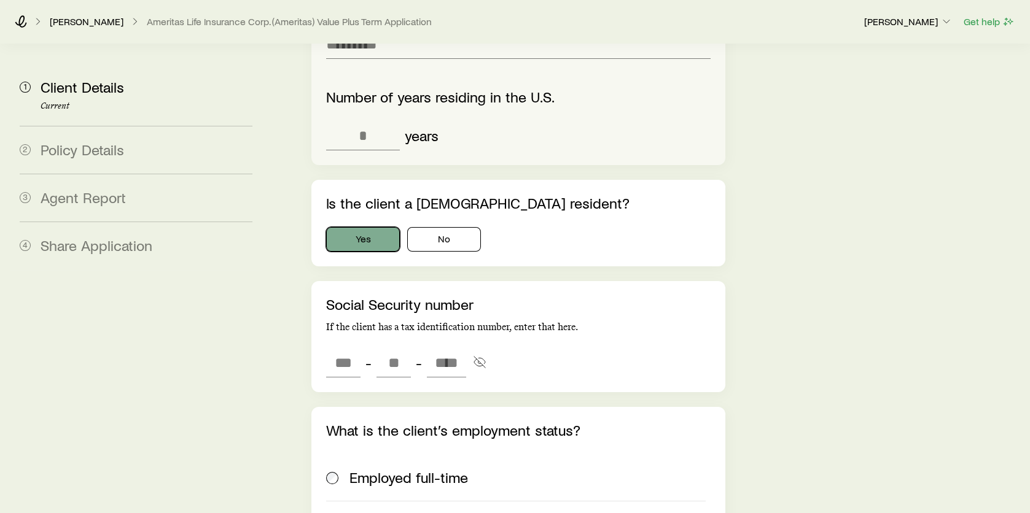
click at [380, 227] on button "Yes" at bounding box center [363, 239] width 74 height 25
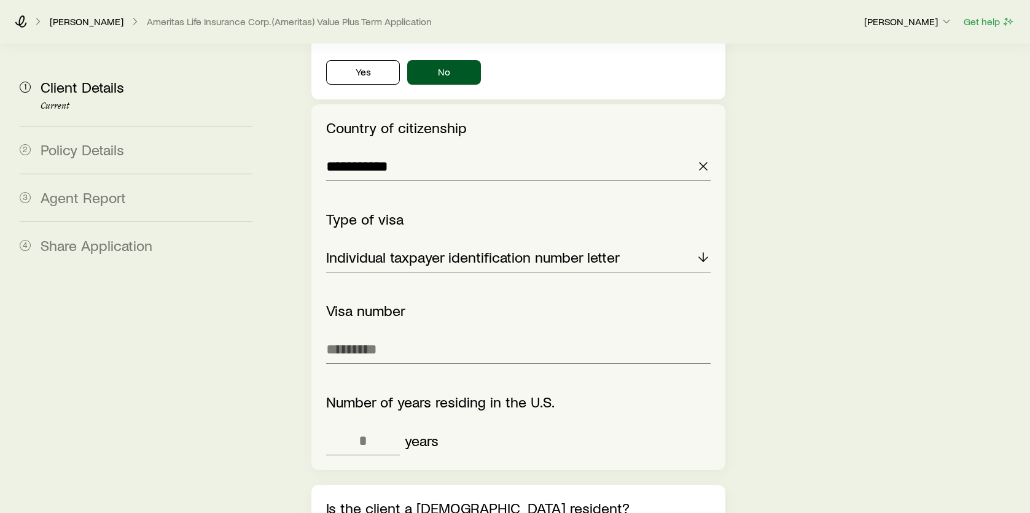
scroll to position [2241, 0]
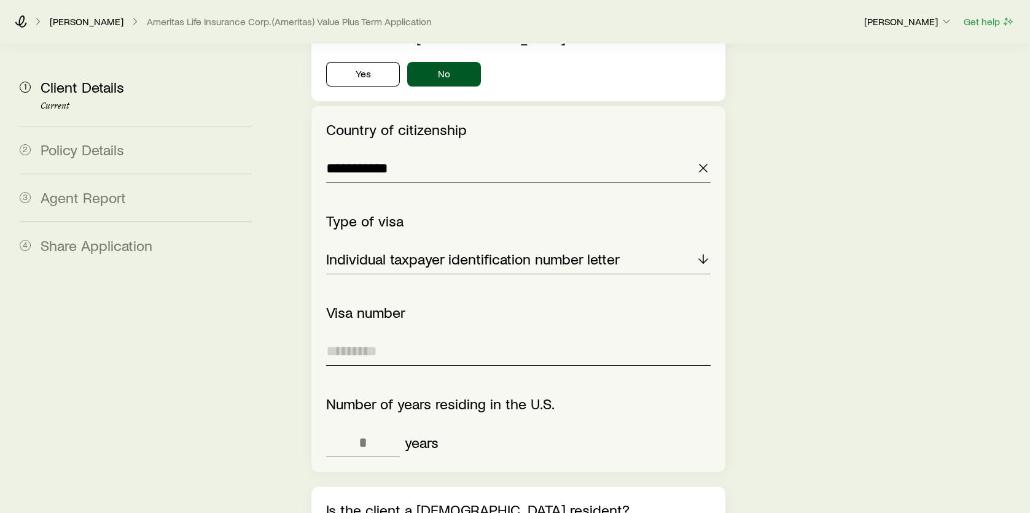
click at [377, 337] on input "Visa number" at bounding box center [518, 351] width 384 height 29
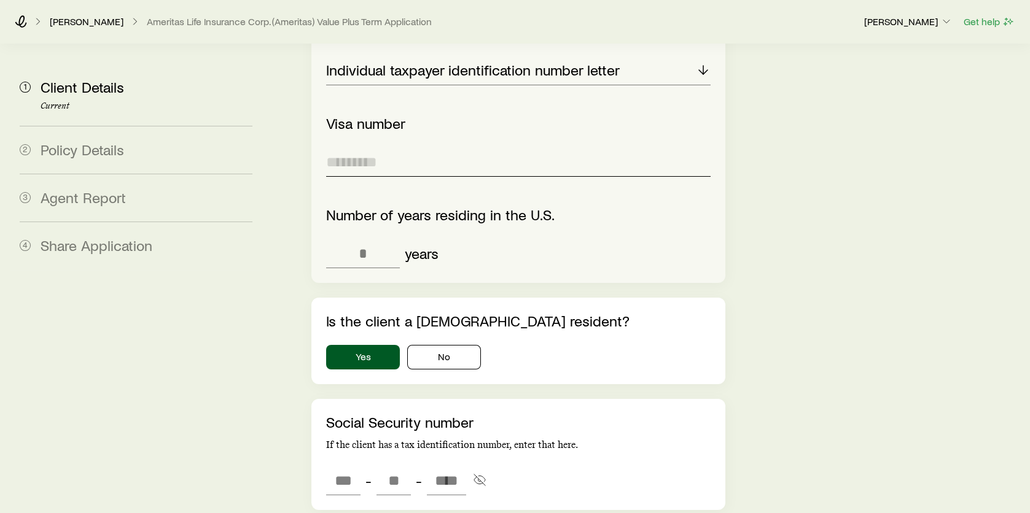
scroll to position [2364, 0]
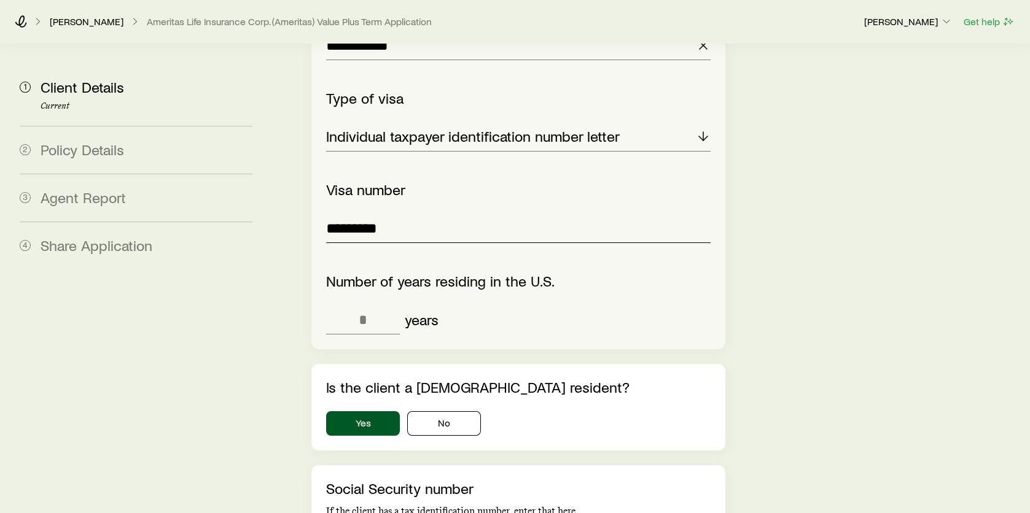
type input "*********"
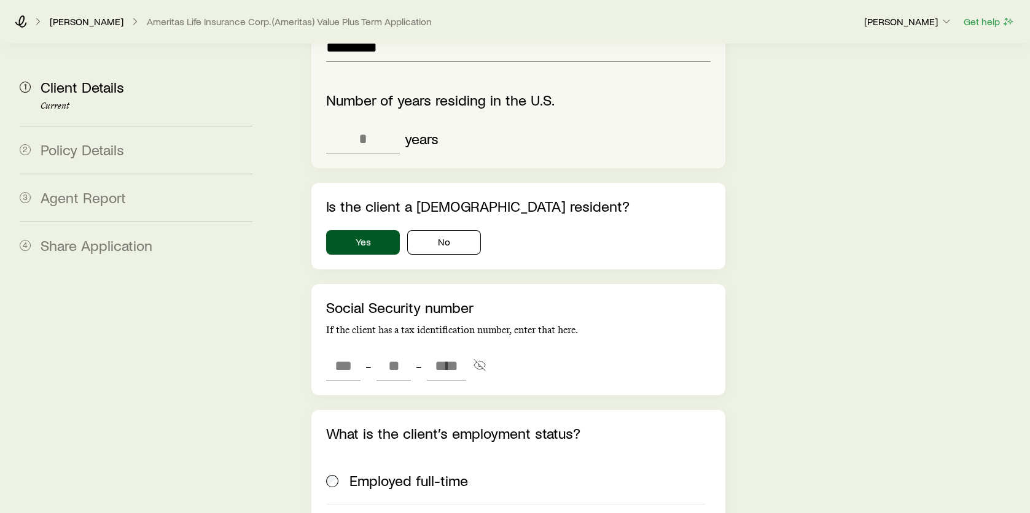
scroll to position [2548, 0]
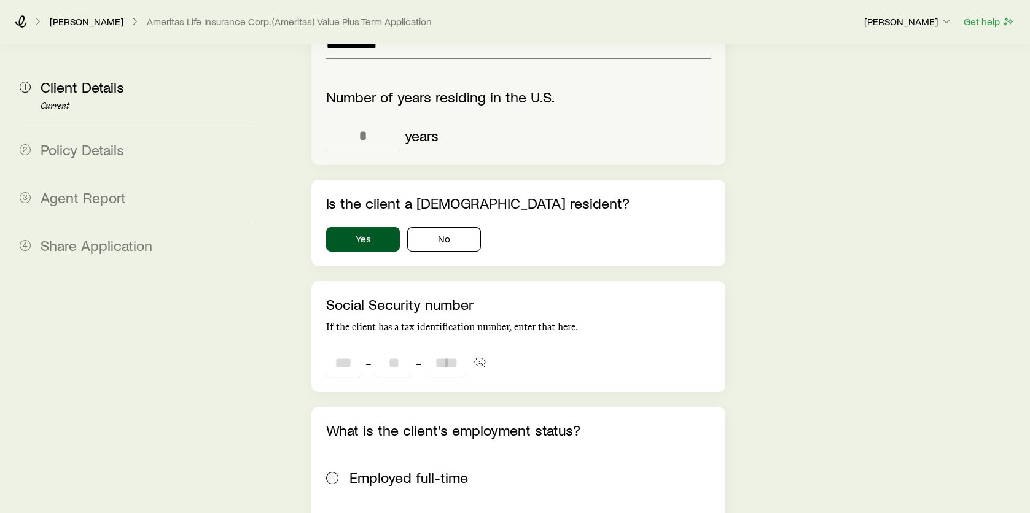
click at [336, 348] on input "tel" at bounding box center [343, 362] width 34 height 29
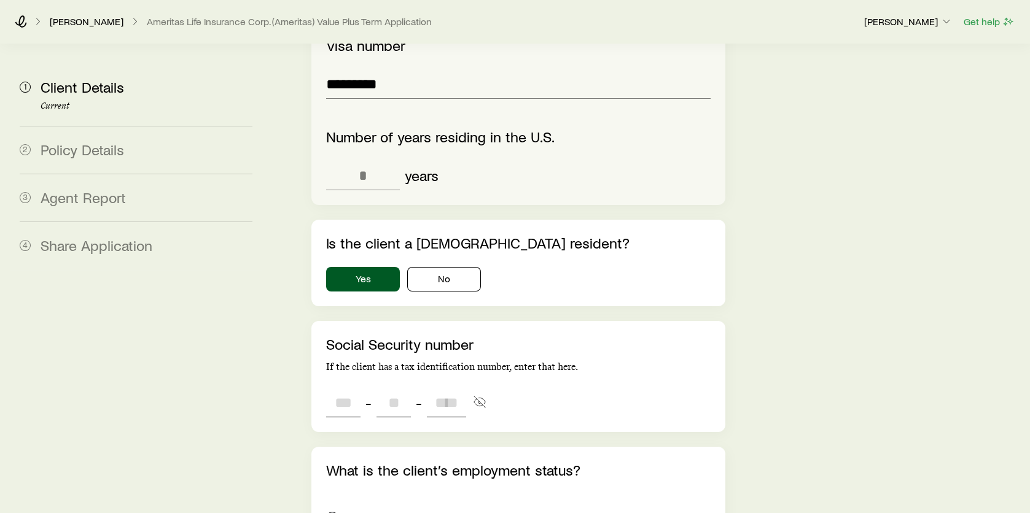
scroll to position [2487, 0]
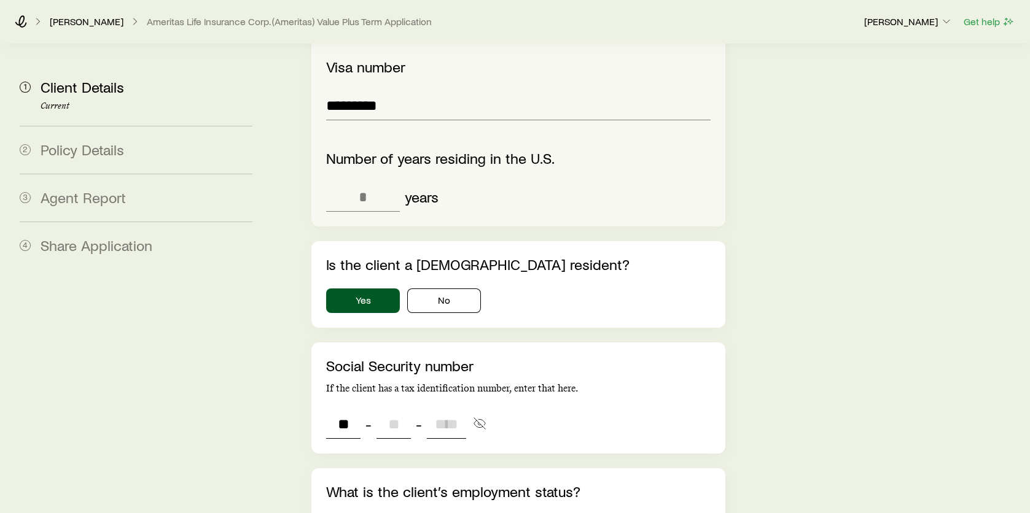
type input "***"
type input "**"
type input "****"
type input "***"
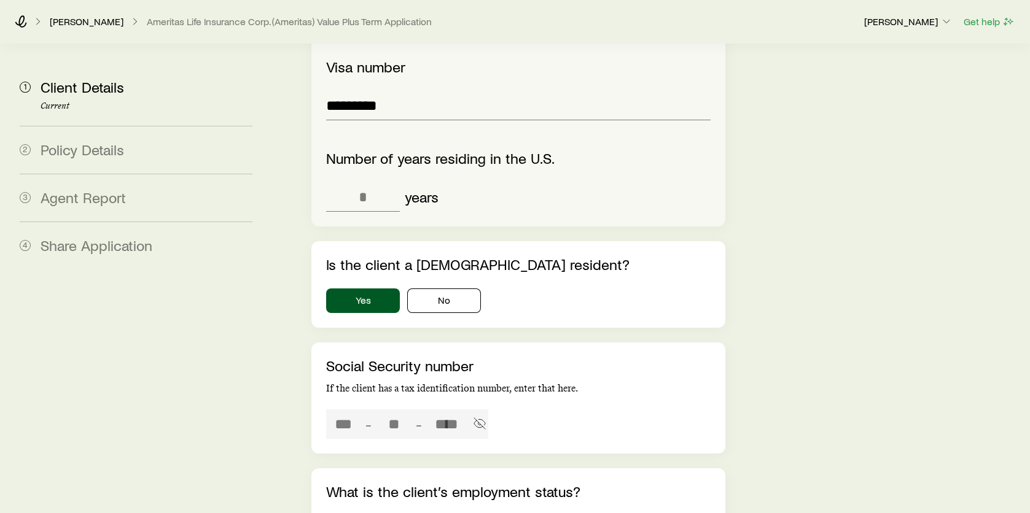
type input "**"
click at [358, 182] on input "tel" at bounding box center [363, 196] width 74 height 29
drag, startPoint x: 359, startPoint y: 169, endPoint x: 375, endPoint y: 167, distance: 15.5
click at [375, 182] on input "*" at bounding box center [363, 196] width 74 height 29
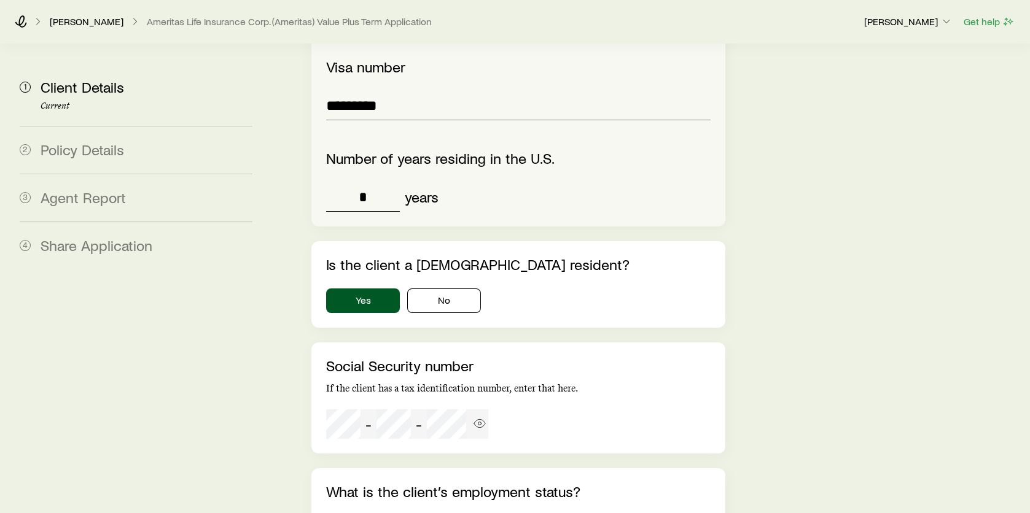
type input "*"
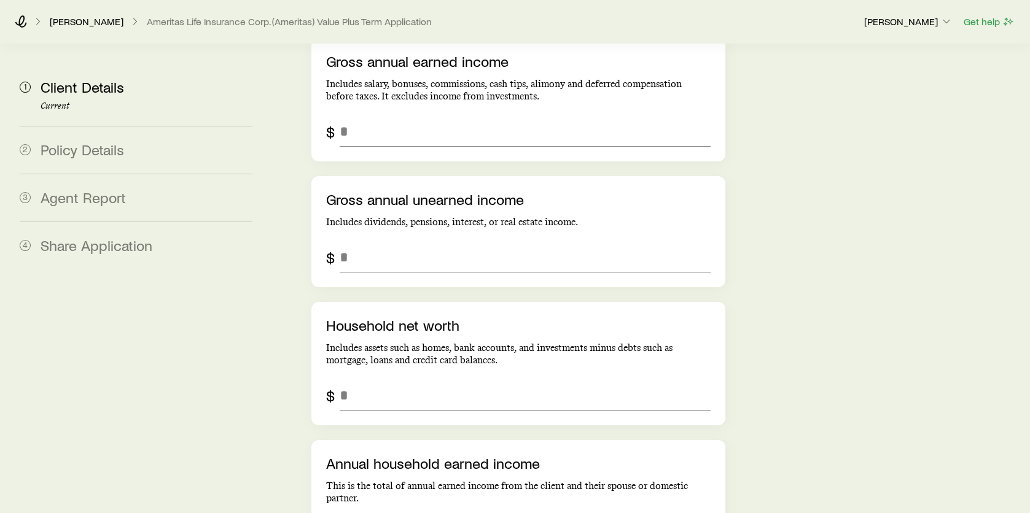
scroll to position [3347, 0]
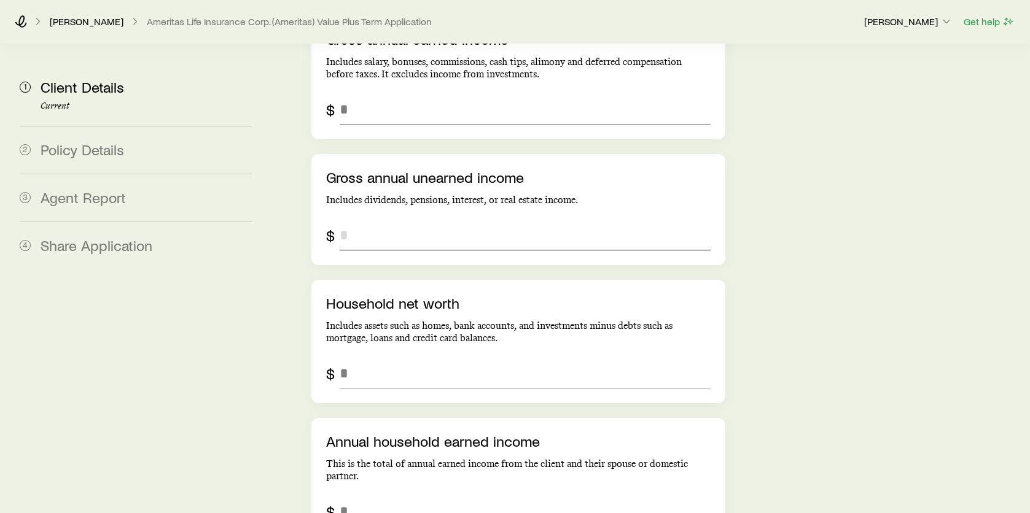
click at [397, 221] on input "grossAnnualUnearnedIncome" at bounding box center [525, 235] width 371 height 29
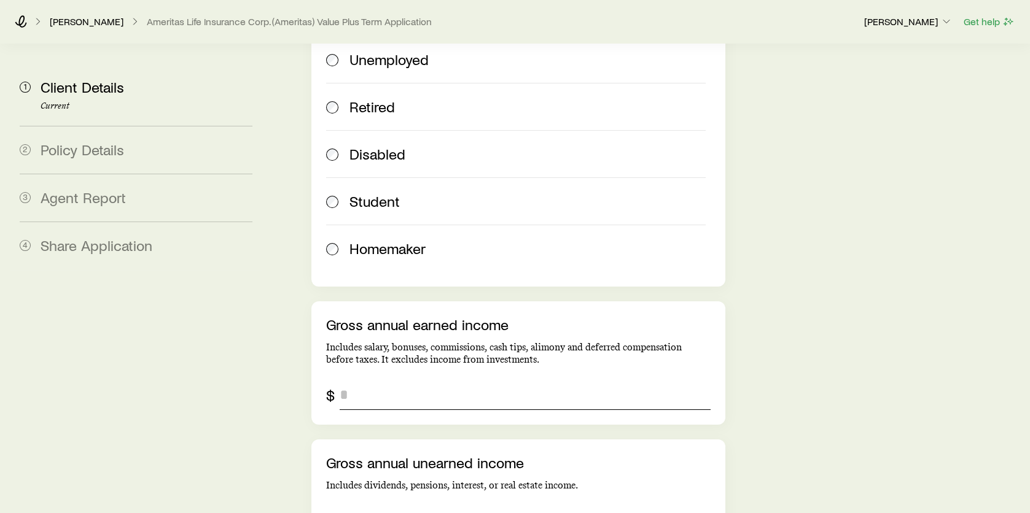
scroll to position [3103, 0]
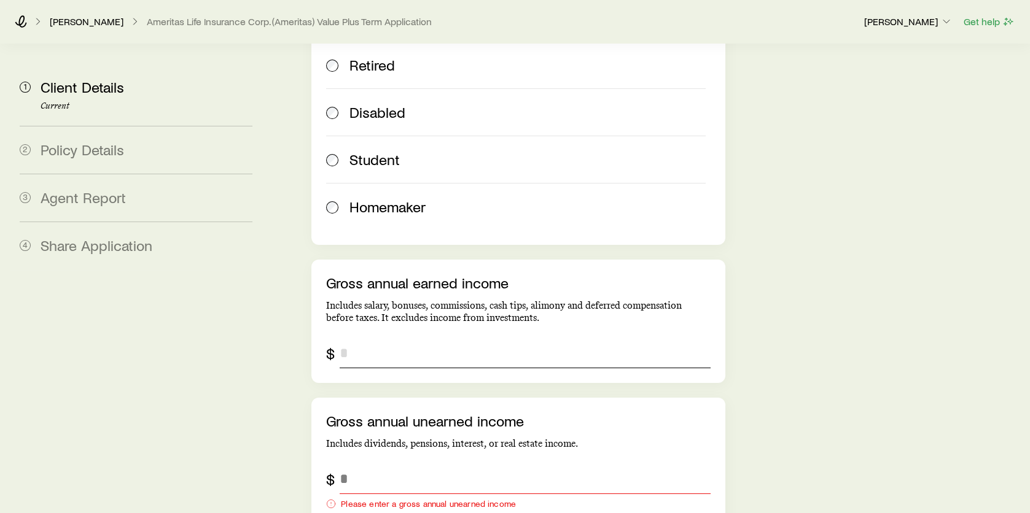
click at [370, 339] on input "grossAnnualEarnedIncome" at bounding box center [525, 353] width 371 height 29
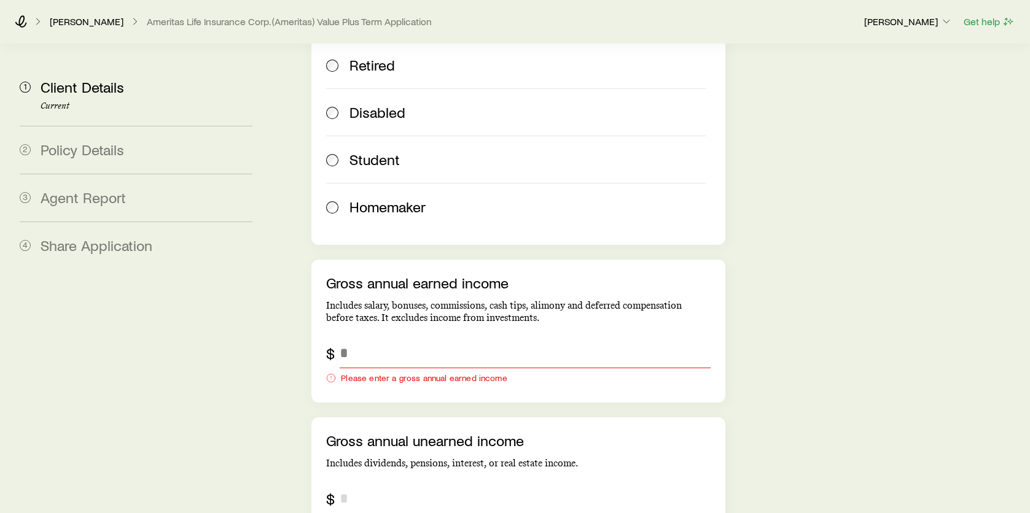
click at [347, 448] on div "Gross annual unearned income Includes dividends, pensions, interest, or real es…" at bounding box center [518, 480] width 384 height 96
type input "*"
click at [381, 339] on input "grossAnnualEarnedIncome" at bounding box center [525, 353] width 371 height 29
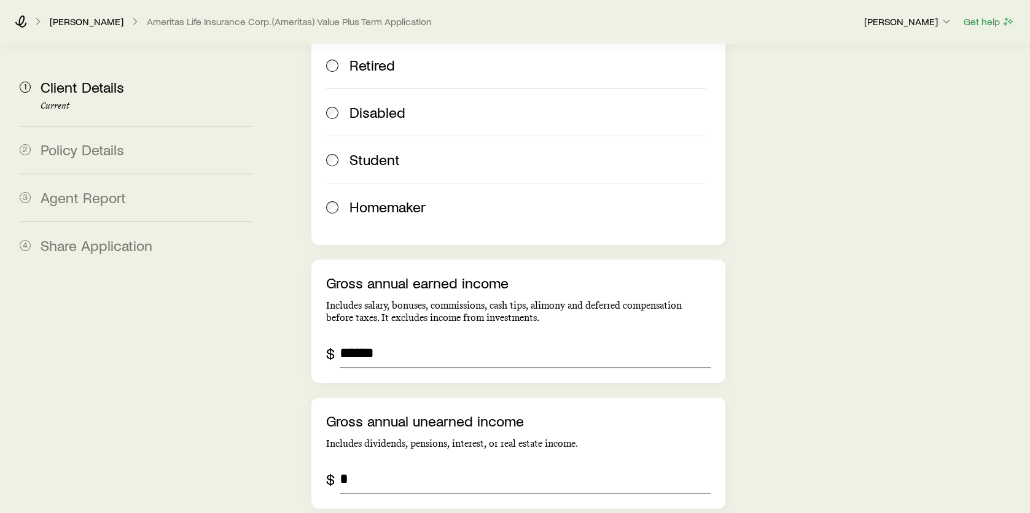
type input "******"
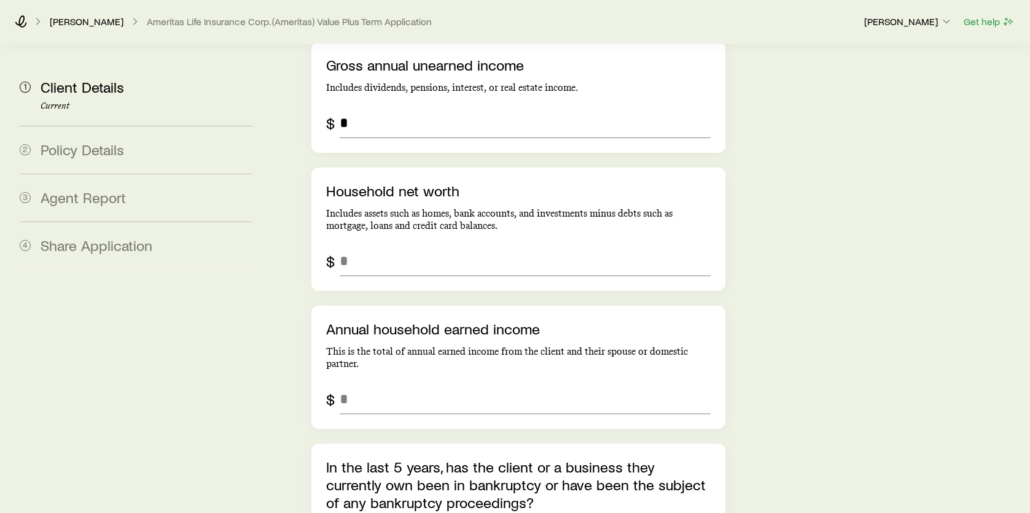
scroll to position [3471, 0]
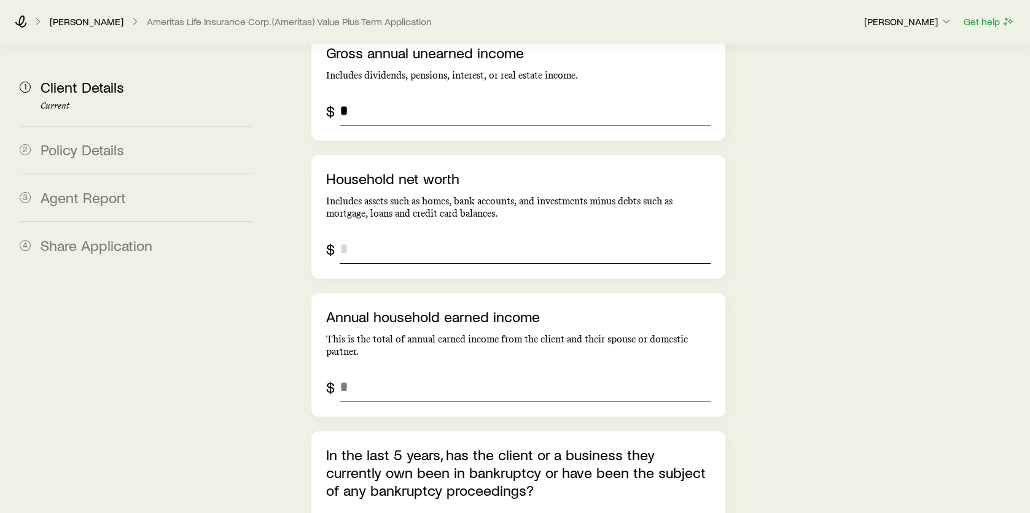
click at [341, 235] on input "netWorth" at bounding box center [525, 249] width 371 height 29
type input "*********"
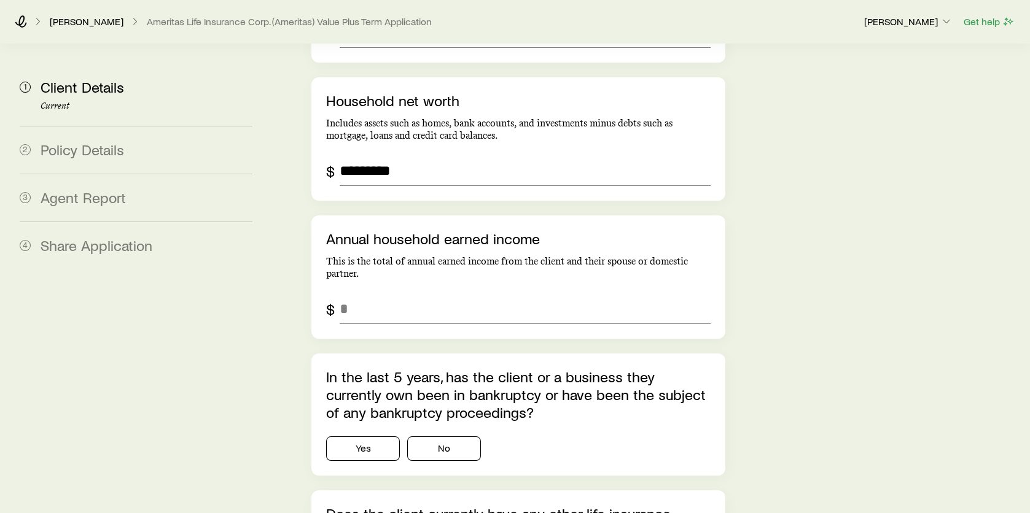
scroll to position [3533, 0]
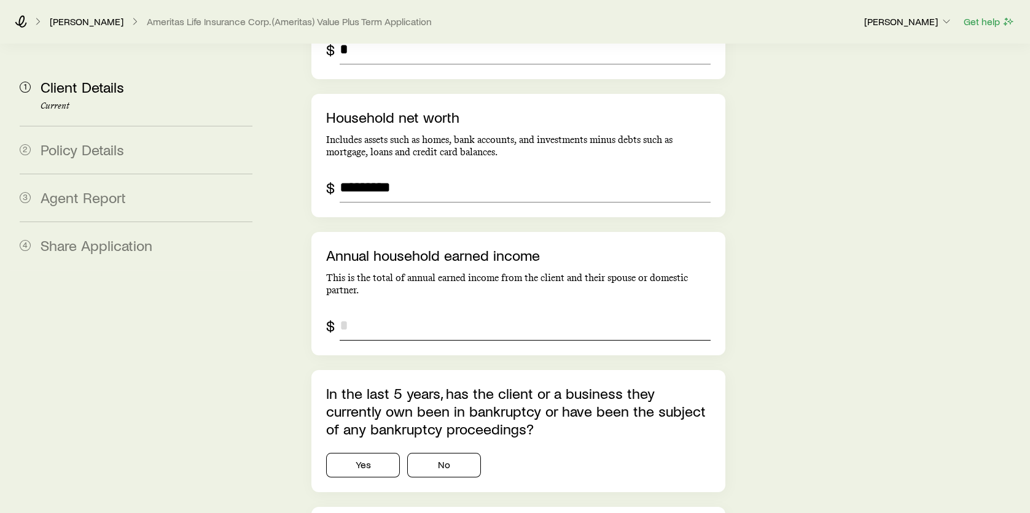
click at [355, 311] on input "annualHouseholdEarnedIncome" at bounding box center [525, 325] width 371 height 29
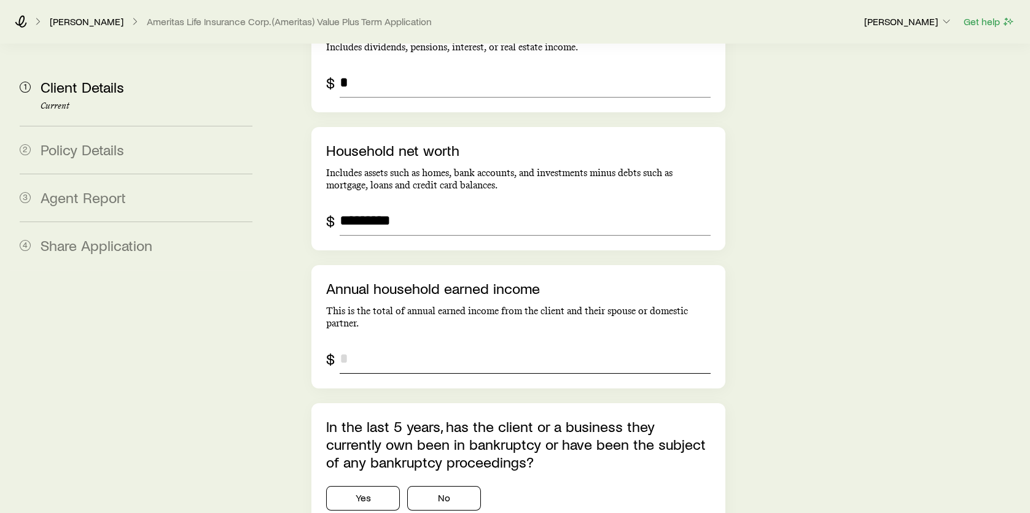
scroll to position [3473, 0]
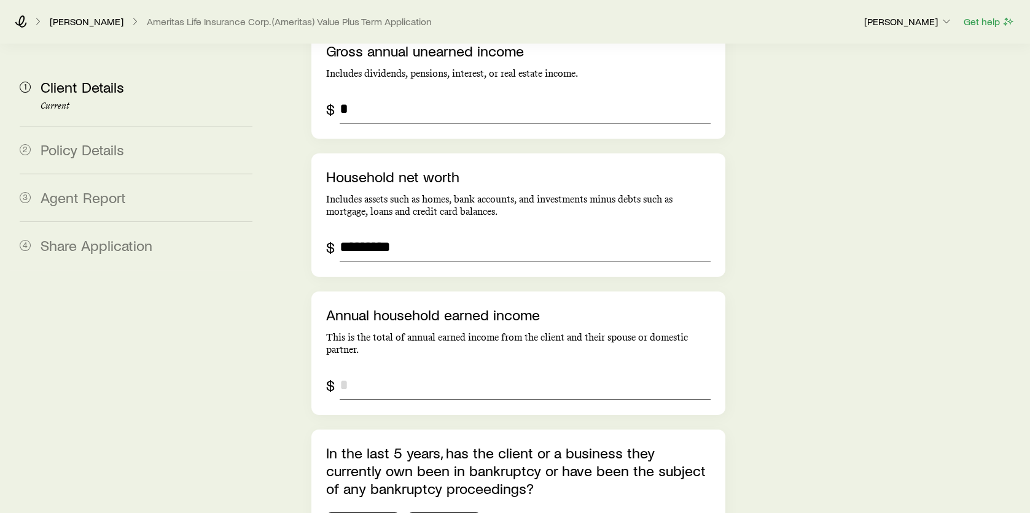
click at [356, 371] on input "annualHouseholdEarnedIncome" at bounding box center [525, 385] width 371 height 29
type input "*******"
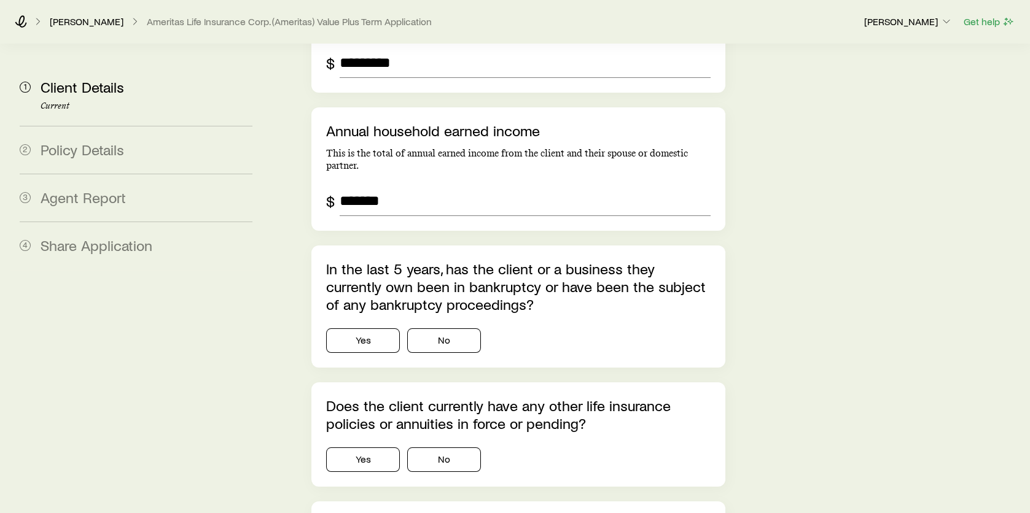
scroll to position [3780, 0]
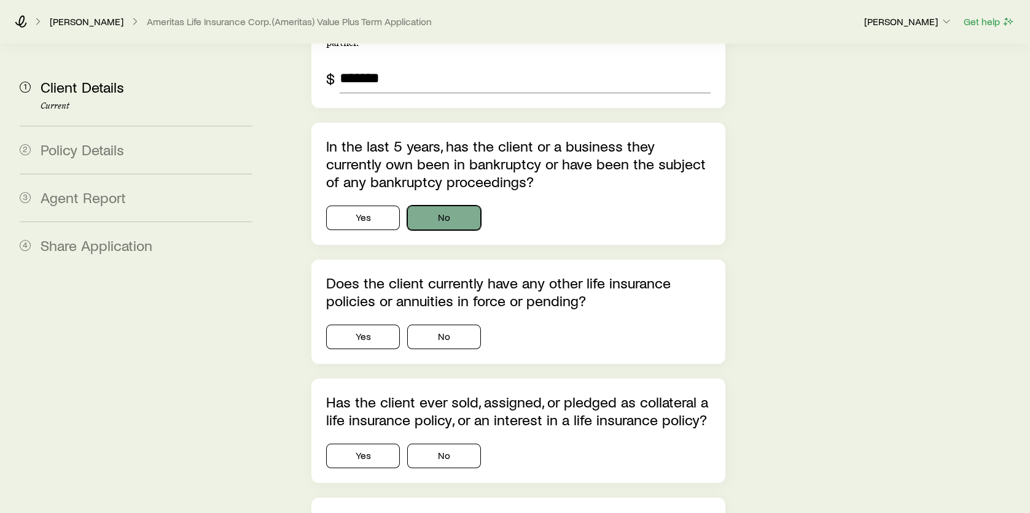
click at [462, 206] on button "No" at bounding box center [444, 218] width 74 height 25
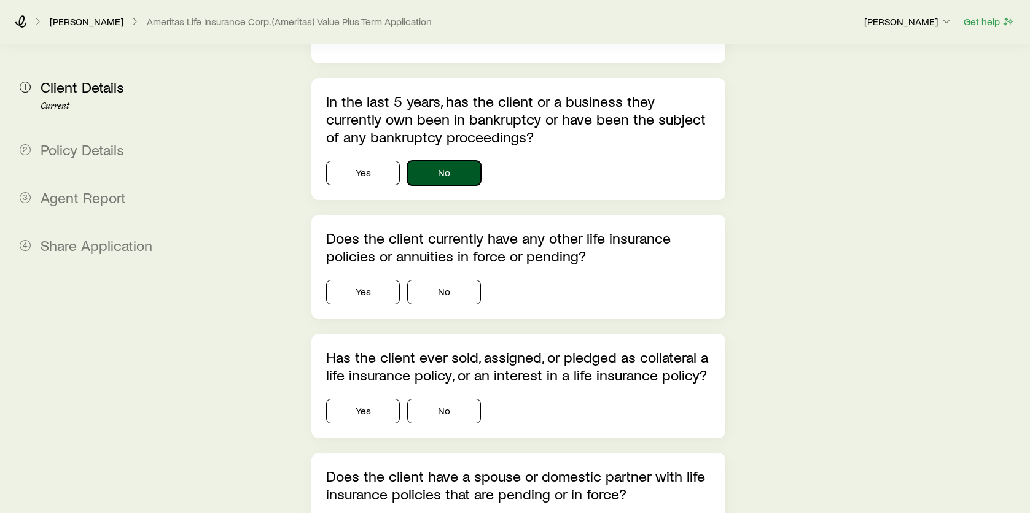
scroll to position [3903, 0]
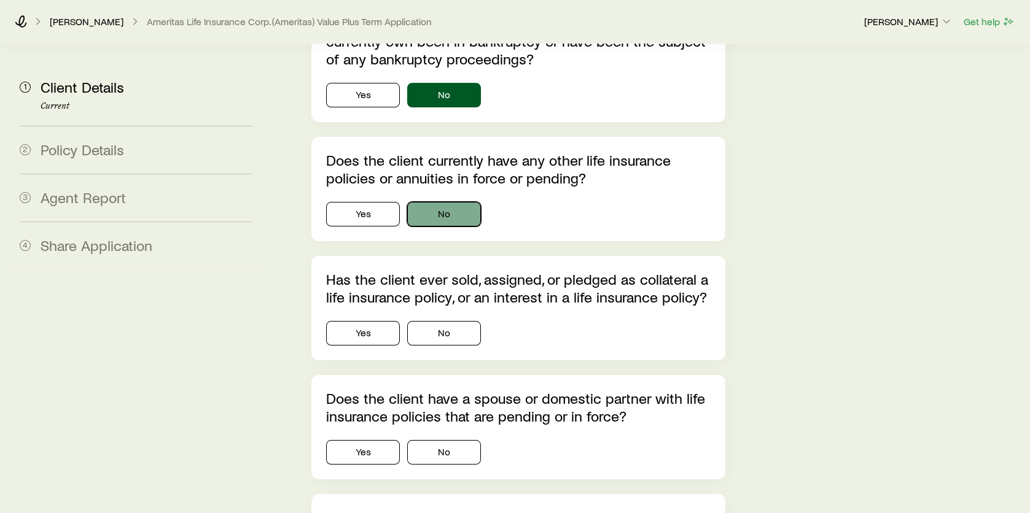
click at [464, 202] on button "No" at bounding box center [444, 214] width 74 height 25
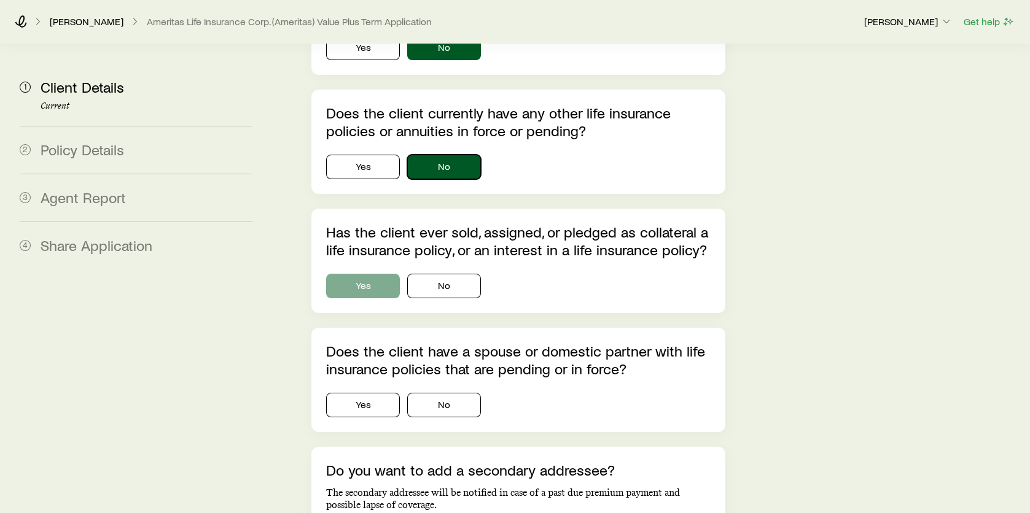
scroll to position [4026, 0]
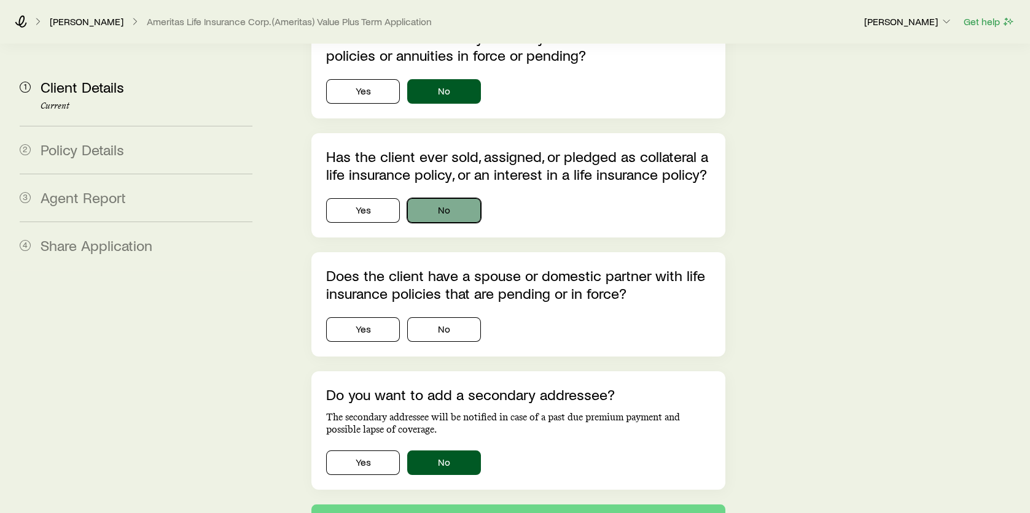
click at [470, 198] on button "No" at bounding box center [444, 210] width 74 height 25
click at [383, 317] on button "Yes" at bounding box center [363, 329] width 74 height 25
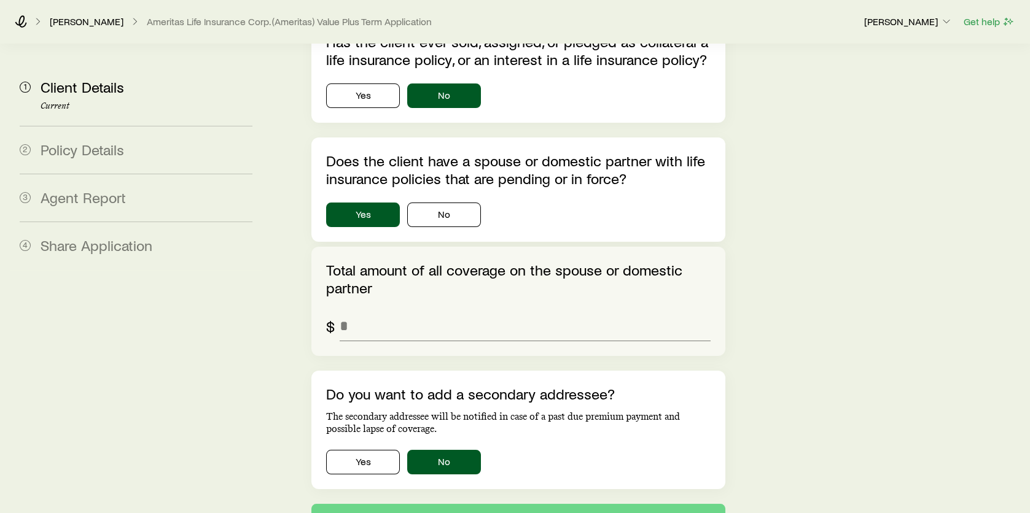
scroll to position [4149, 0]
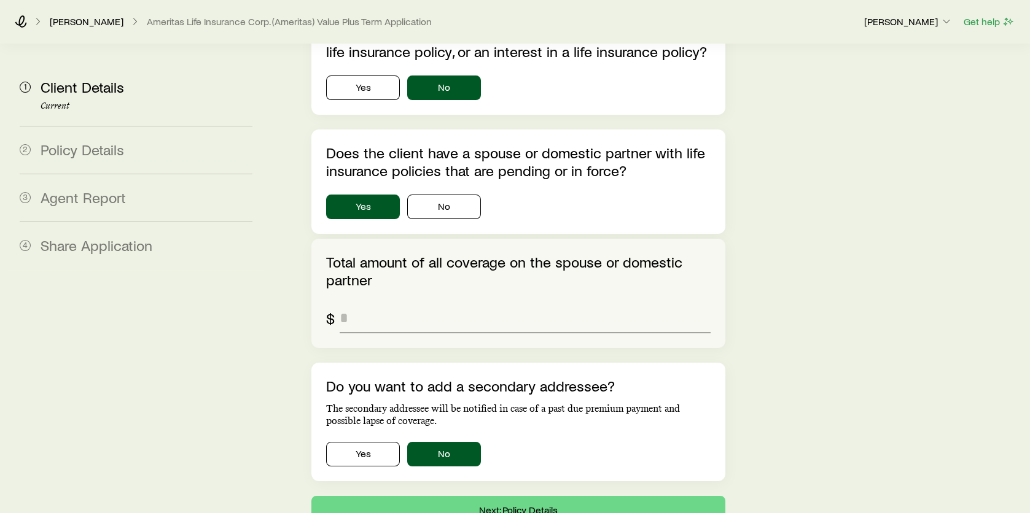
click at [363, 304] on input "pendingSpousalPolicies.totalAmountOfCoverage" at bounding box center [525, 318] width 371 height 29
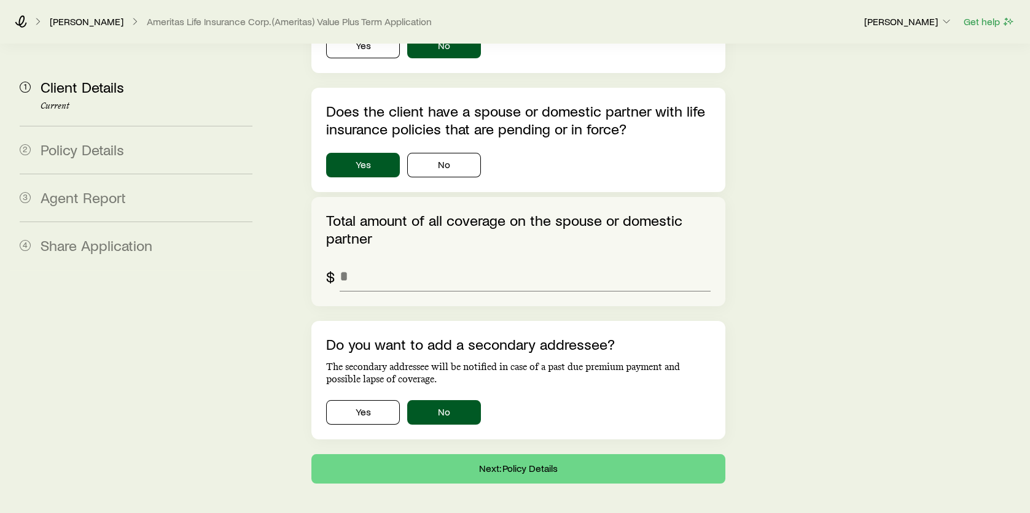
scroll to position [4216, 0]
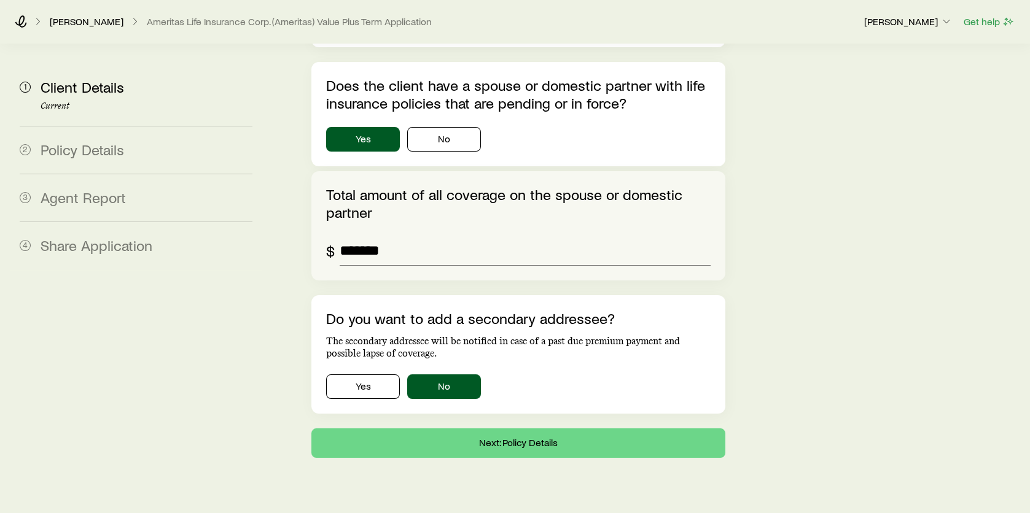
type input "*******"
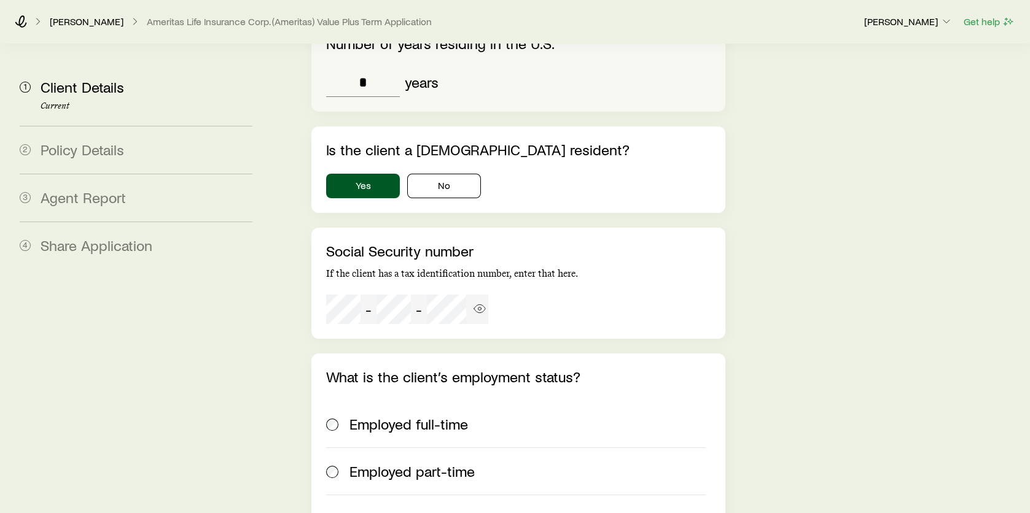
scroll to position [2886, 0]
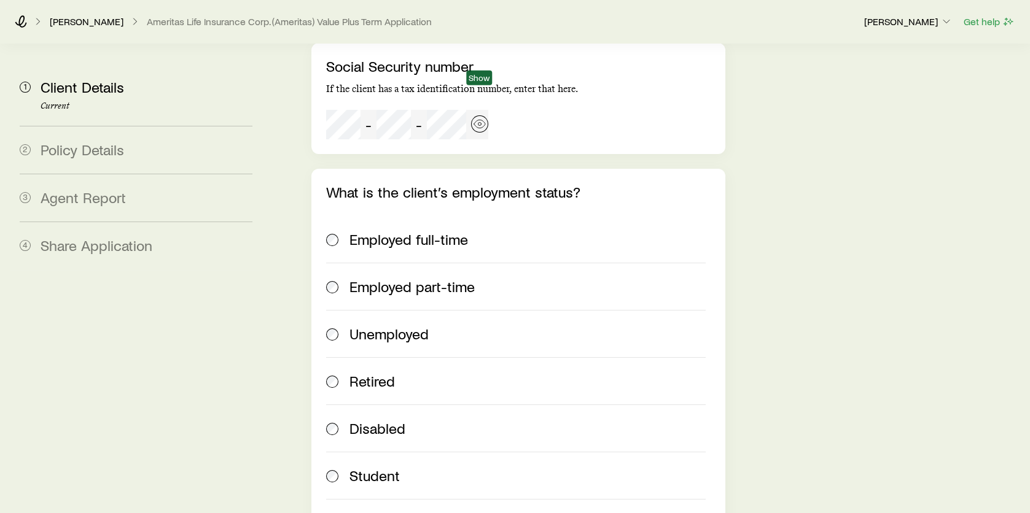
click at [480, 118] on icon "button" at bounding box center [479, 124] width 12 height 12
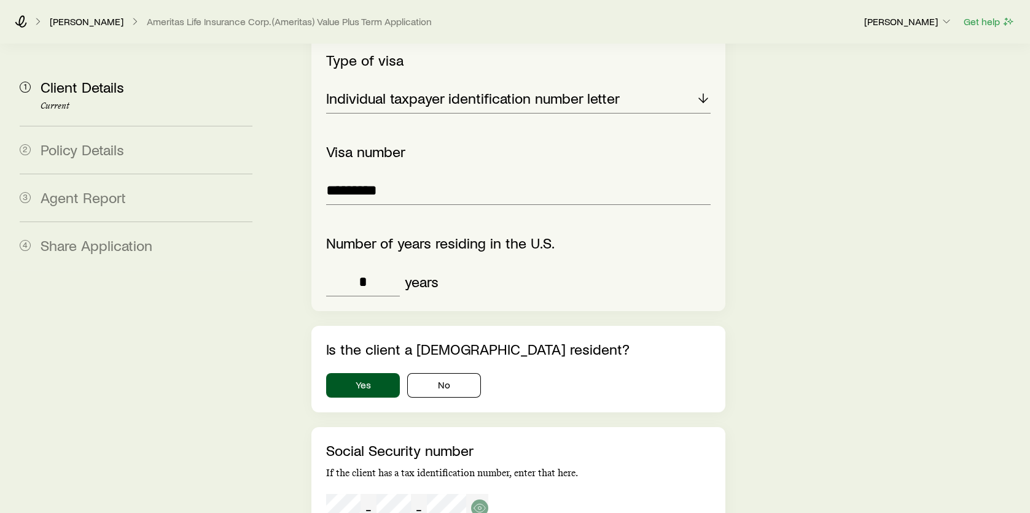
scroll to position [2456, 0]
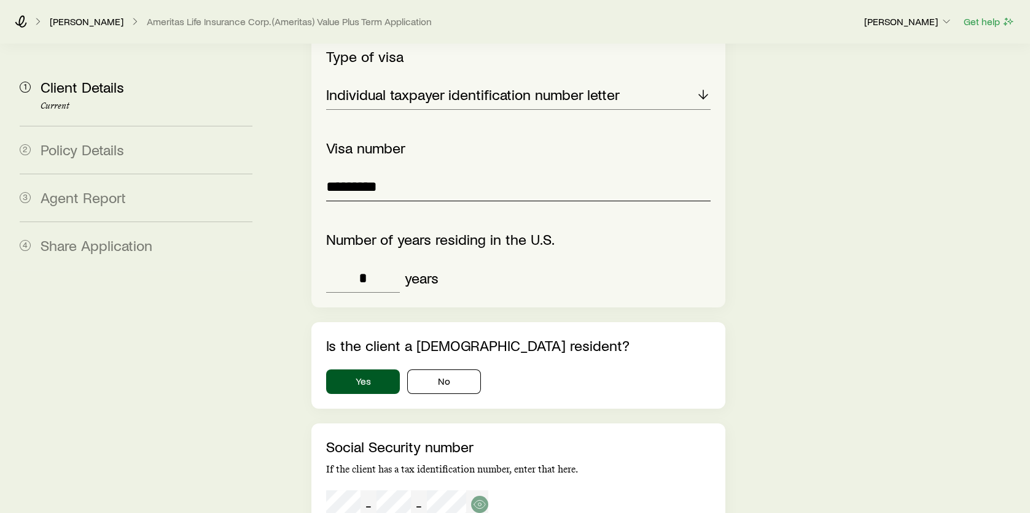
click at [447, 172] on input "*********" at bounding box center [518, 186] width 384 height 29
click at [472, 86] on p "Individual taxpayer identification number letter" at bounding box center [473, 94] width 294 height 17
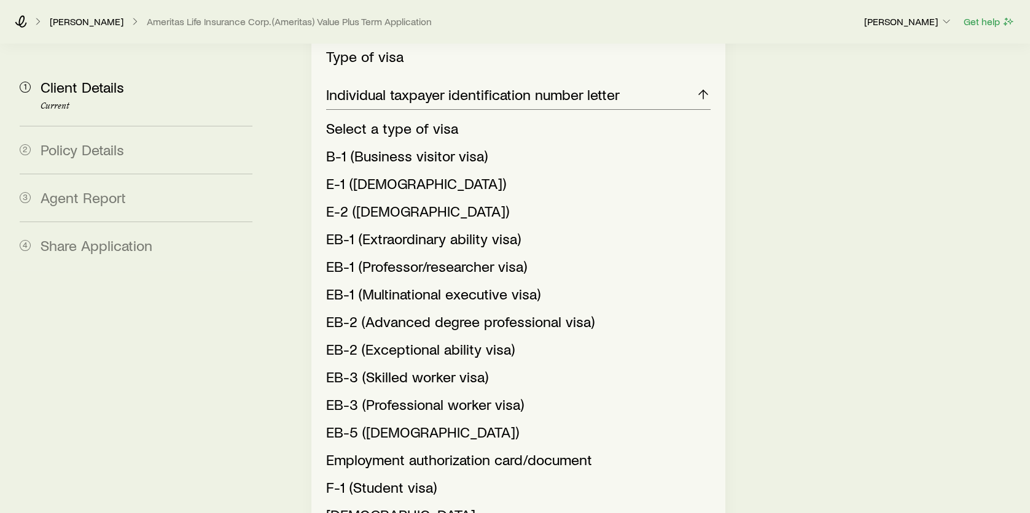
click at [863, 220] on div "**********" at bounding box center [648, 287] width 743 height 5398
drag, startPoint x: 860, startPoint y: 174, endPoint x: 816, endPoint y: 161, distance: 45.6
click at [860, 174] on div "**********" at bounding box center [648, 287] width 743 height 5398
click at [703, 90] on line at bounding box center [703, 94] width 0 height 9
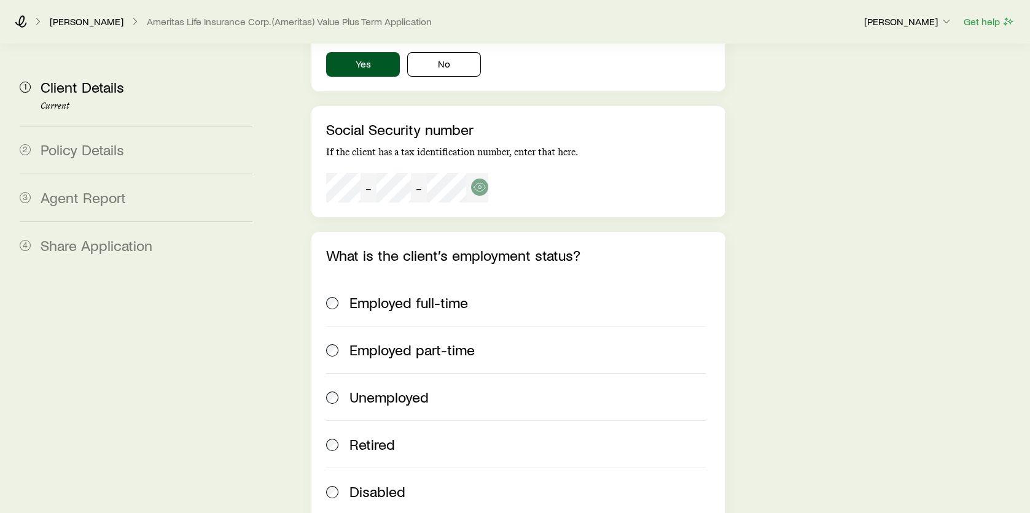
scroll to position [2702, 0]
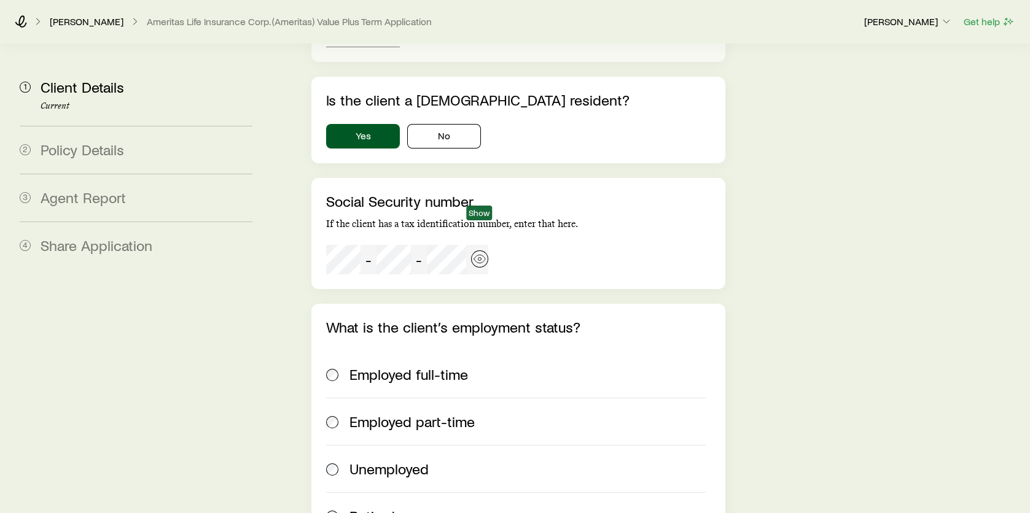
click at [481, 253] on icon "button" at bounding box center [479, 259] width 12 height 12
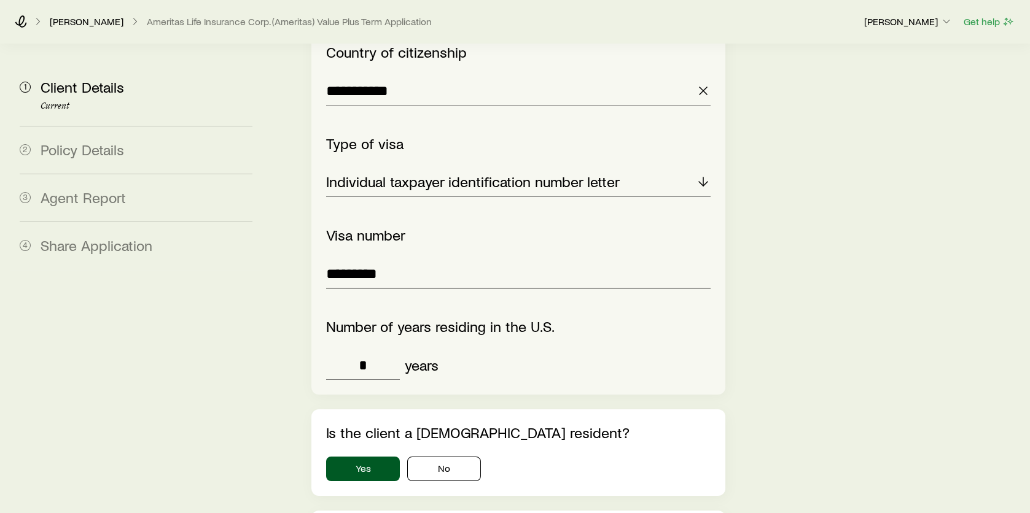
scroll to position [2395, 0]
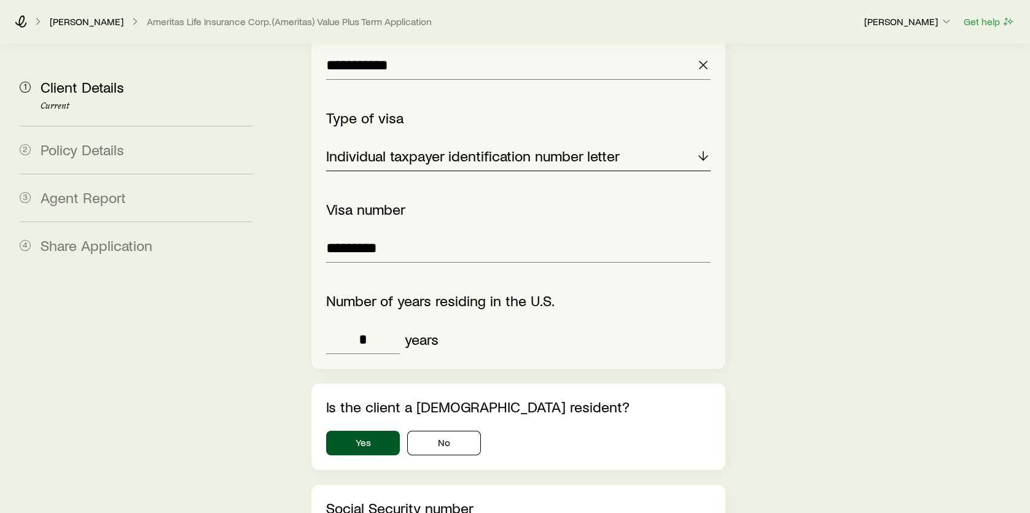
click at [533, 147] on p "Individual taxpayer identification number letter" at bounding box center [473, 155] width 294 height 17
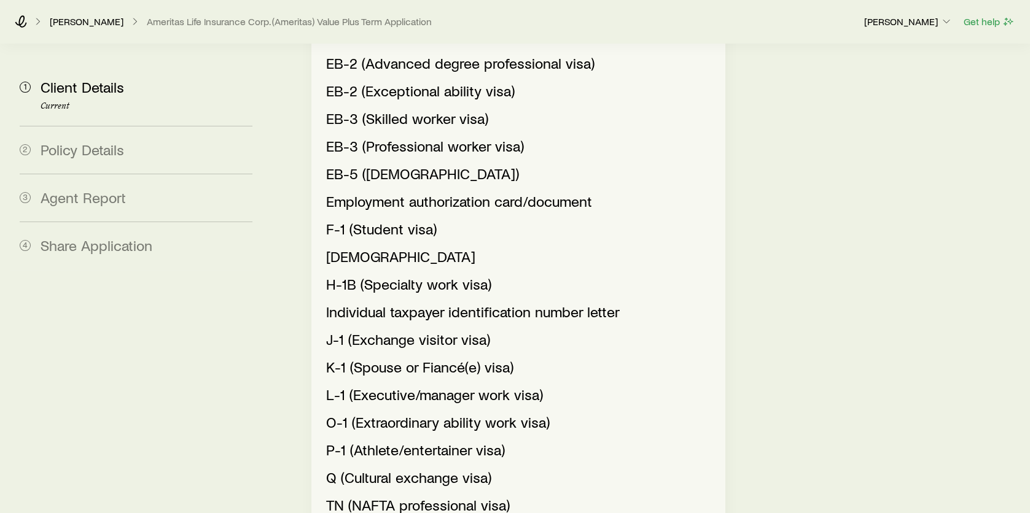
scroll to position [2763, 0]
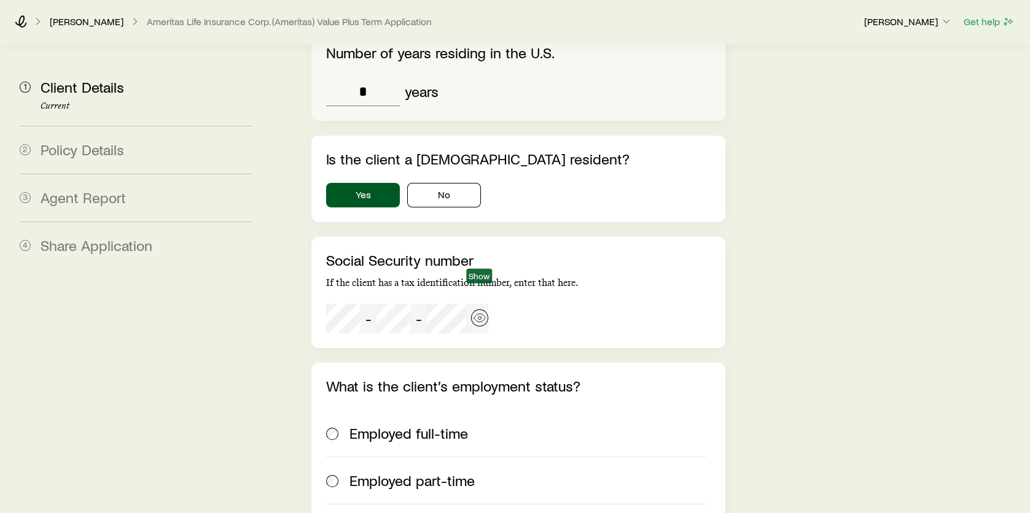
click at [482, 314] on icon "button" at bounding box center [479, 318] width 11 height 8
click at [479, 312] on icon "button" at bounding box center [479, 318] width 12 height 12
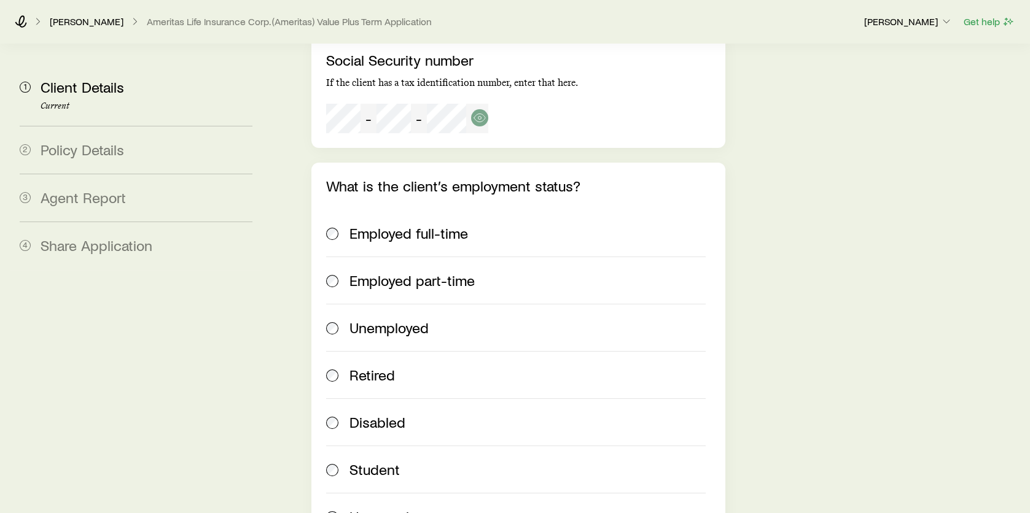
scroll to position [3439, 0]
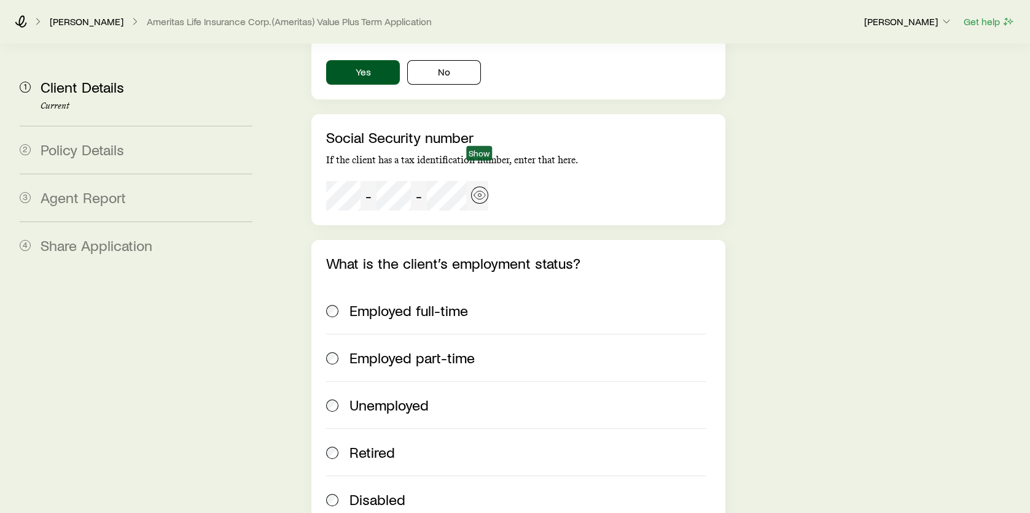
click at [478, 193] on circle "button" at bounding box center [479, 194] width 3 height 3
click at [481, 189] on icon "button" at bounding box center [479, 195] width 12 height 12
click at [378, 181] on div "- -" at bounding box center [407, 195] width 162 height 29
click at [488, 181] on div "- - Hide" at bounding box center [407, 195] width 162 height 29
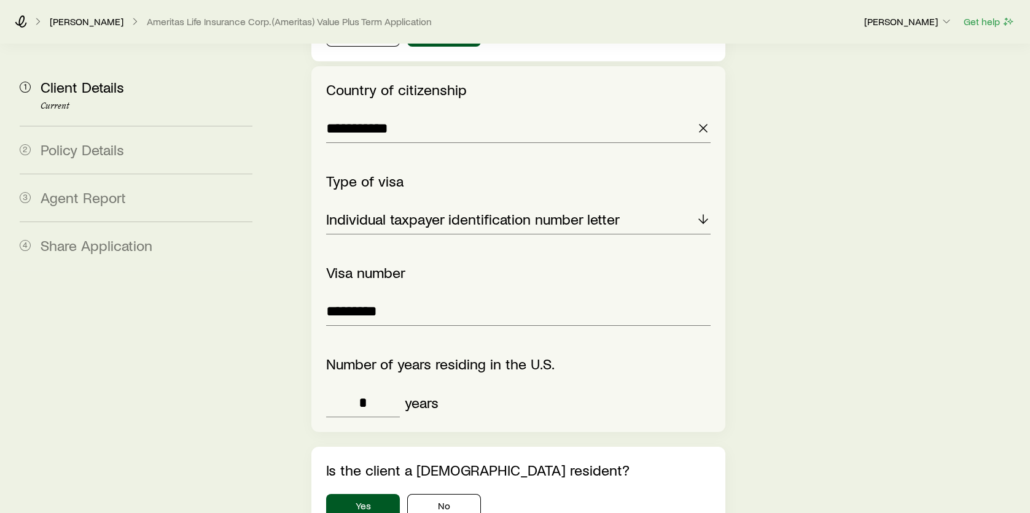
scroll to position [2579, 0]
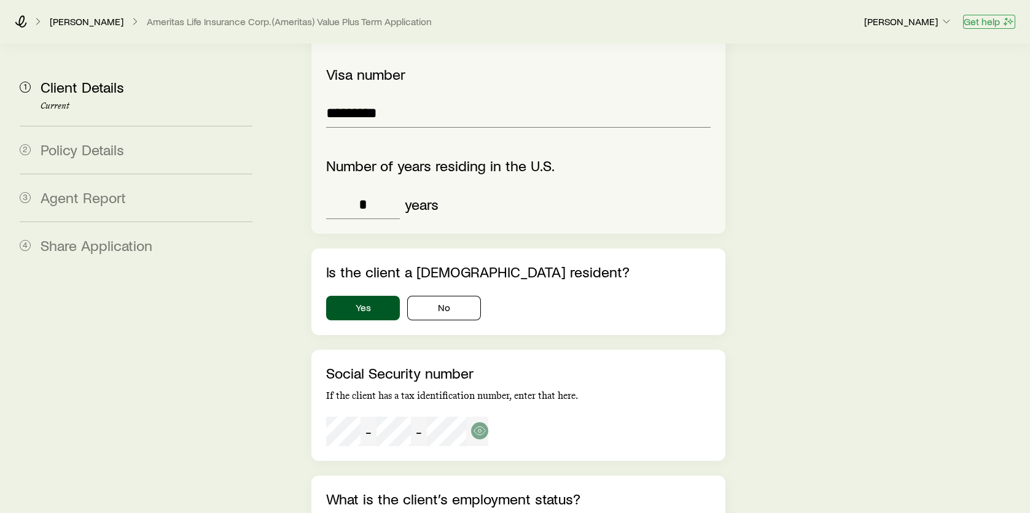
click at [994, 21] on button "Get help" at bounding box center [989, 22] width 52 height 14
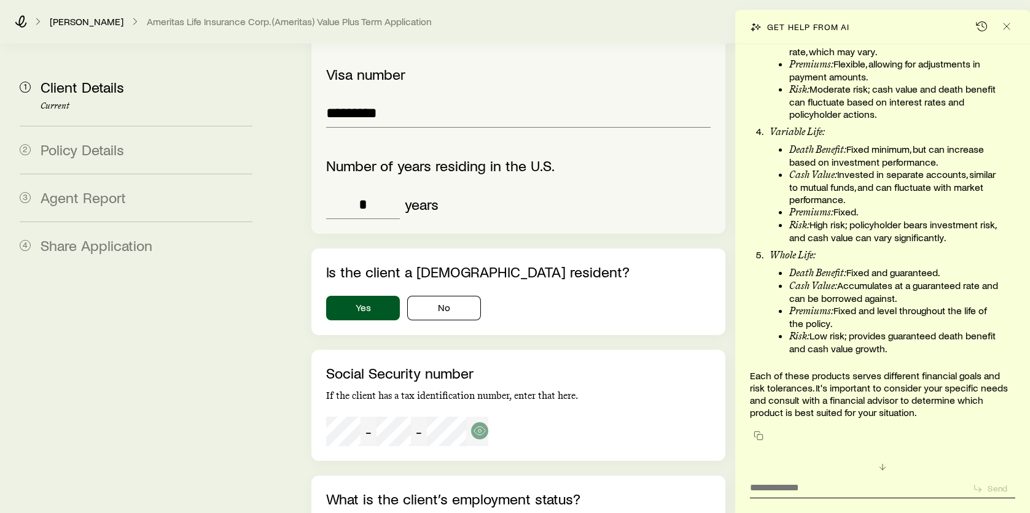
scroll to position [9535, 0]
click at [1005, 30] on icon "Close" at bounding box center [1006, 26] width 12 height 12
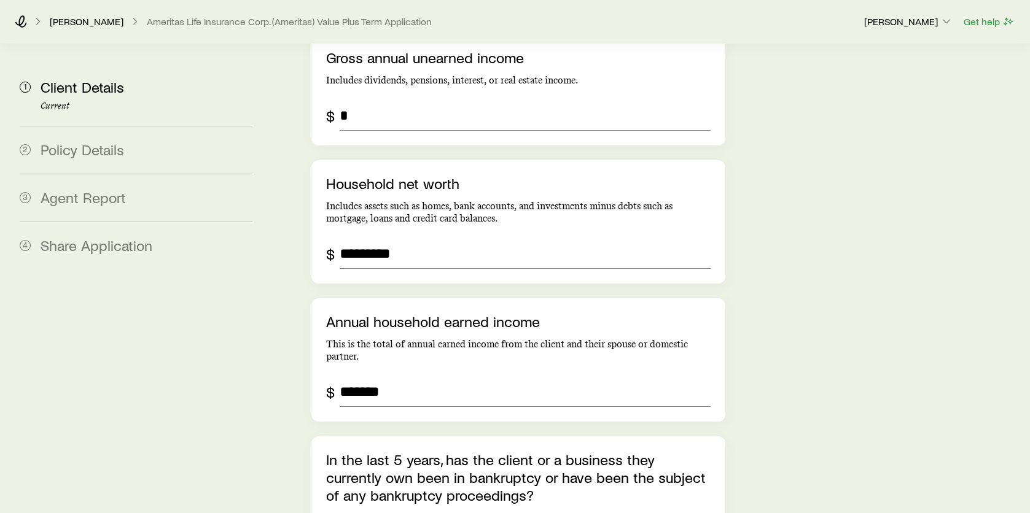
scroll to position [3439, 0]
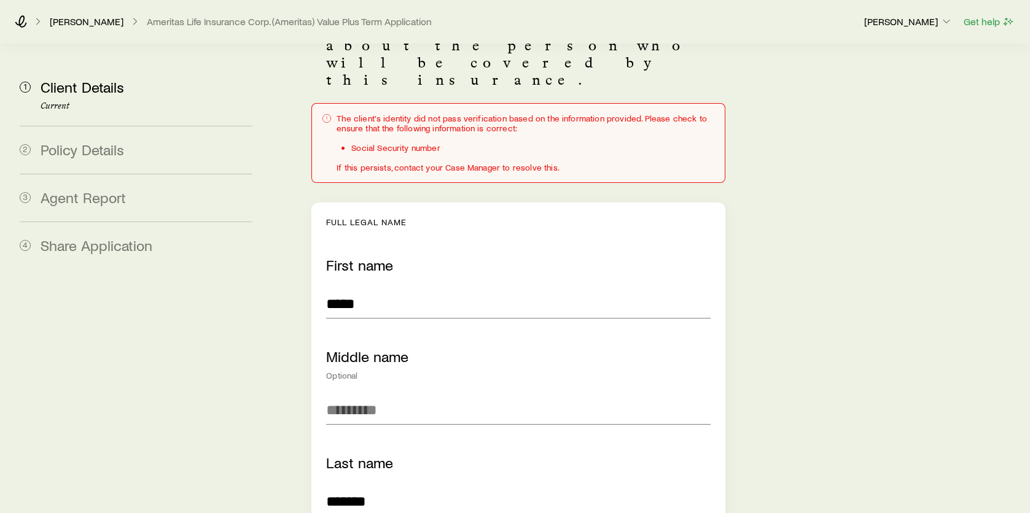
scroll to position [0, 0]
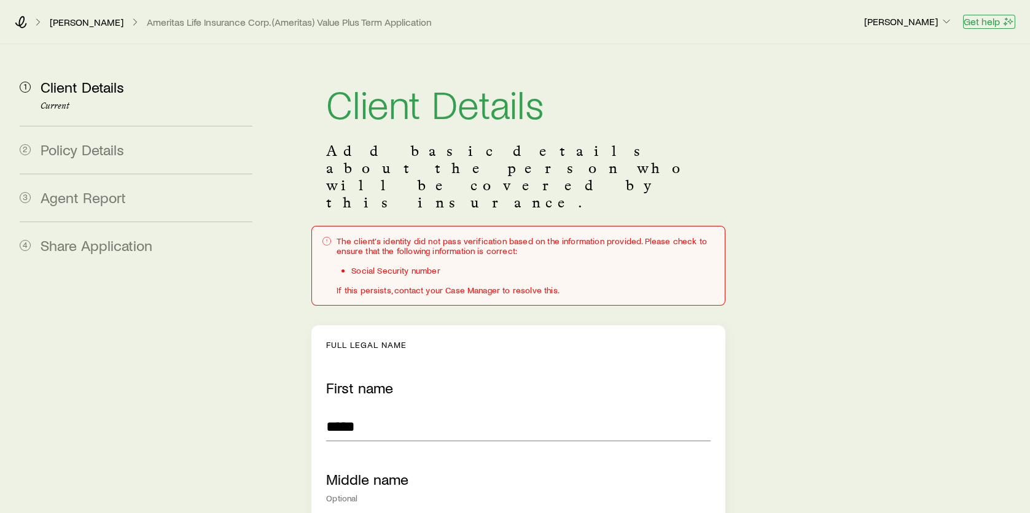
click at [984, 21] on button "Get help" at bounding box center [989, 22] width 52 height 14
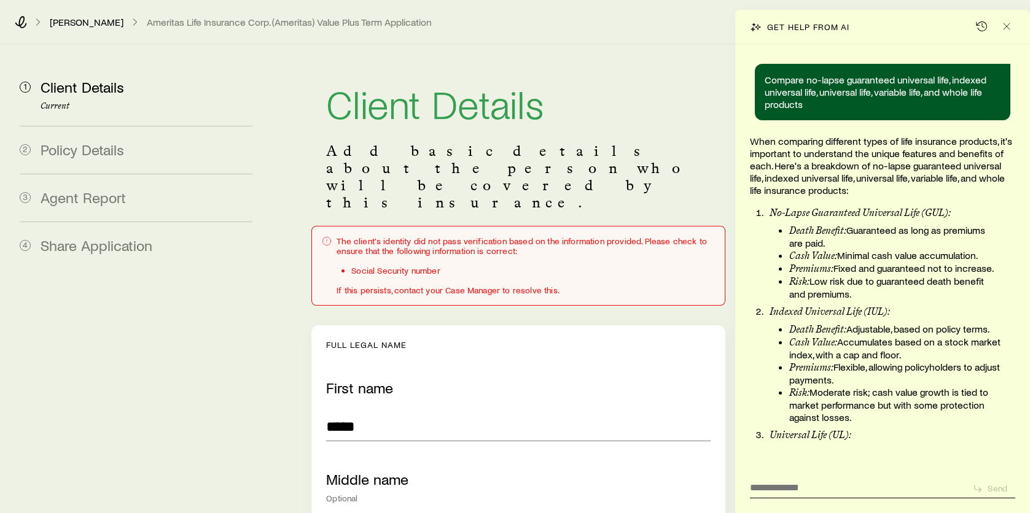
scroll to position [9903, 0]
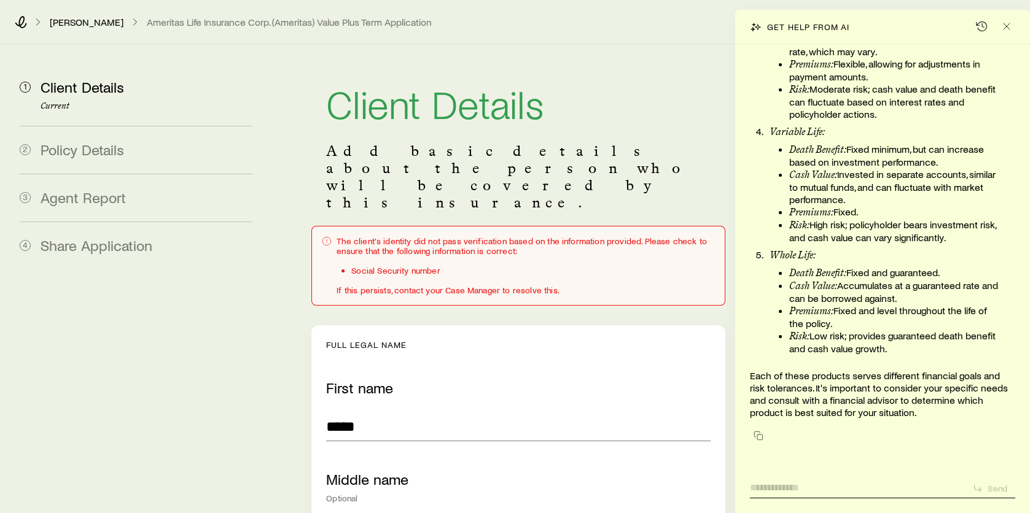
click at [866, 485] on textarea at bounding box center [856, 485] width 212 height 20
type textarea "**********"
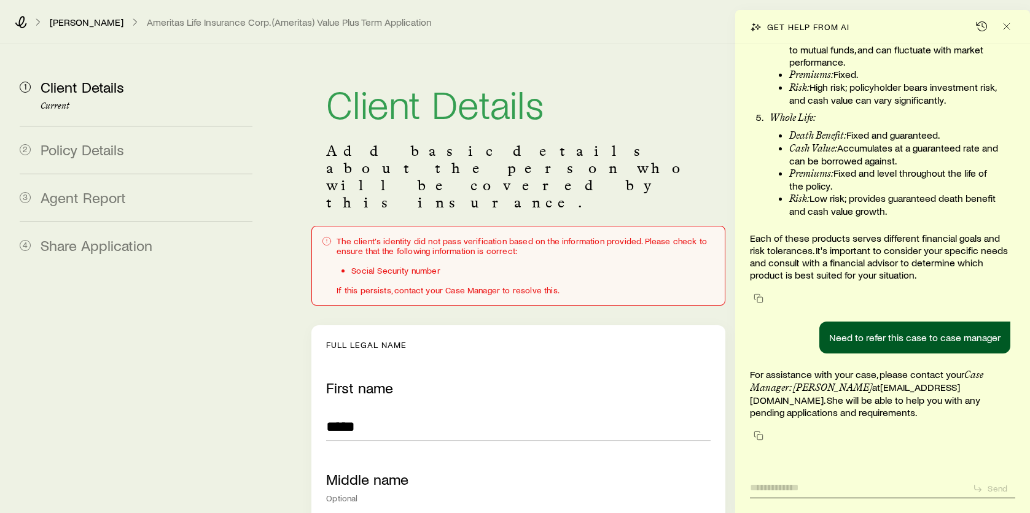
scroll to position [10041, 0]
drag, startPoint x: 177, startPoint y: 399, endPoint x: 185, endPoint y: 392, distance: 10.1
click at [1006, 28] on icon "Close" at bounding box center [1006, 26] width 12 height 12
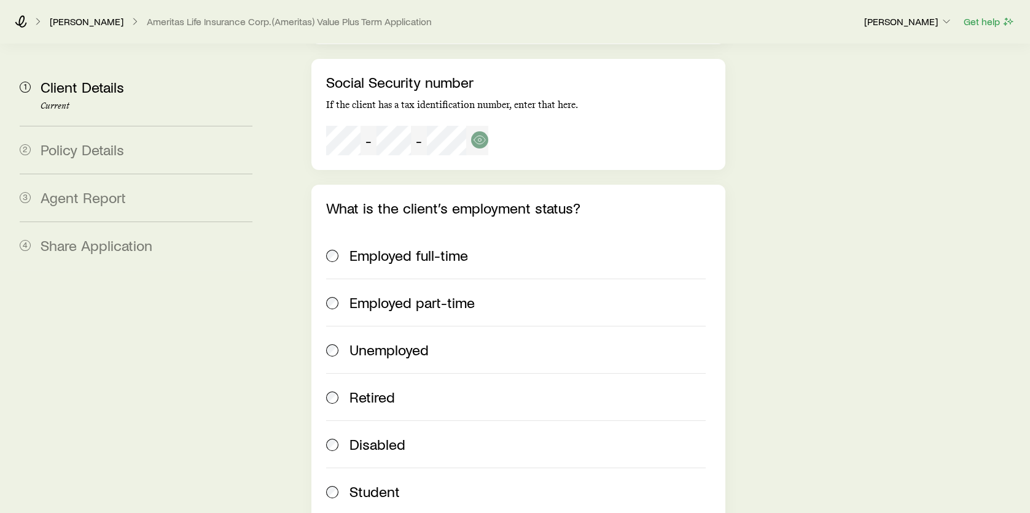
scroll to position [2825, 0]
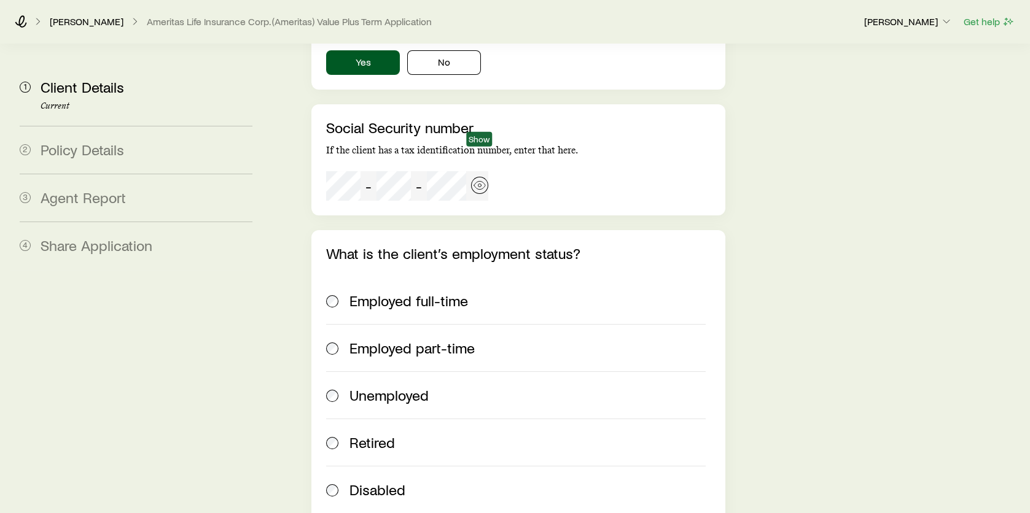
click at [485, 179] on icon "button" at bounding box center [479, 185] width 12 height 12
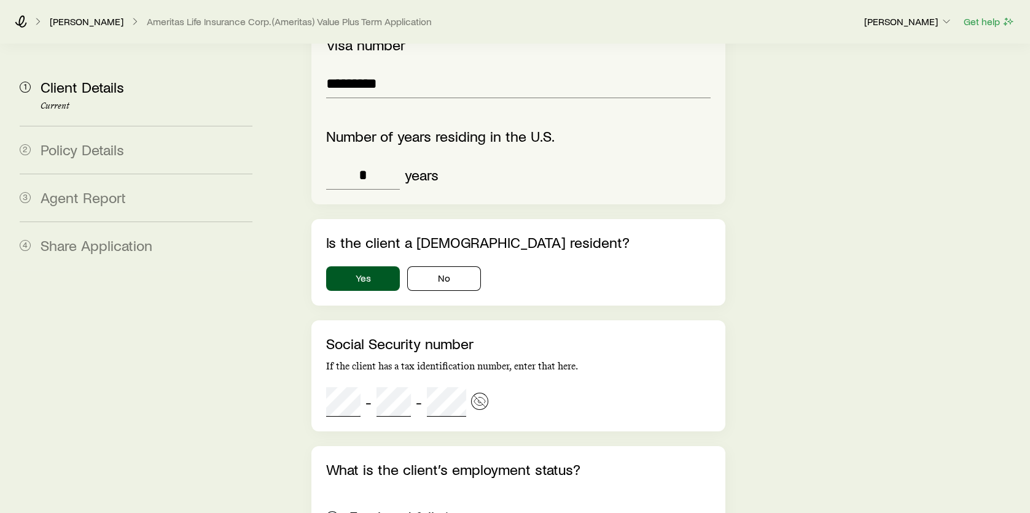
scroll to position [2579, 0]
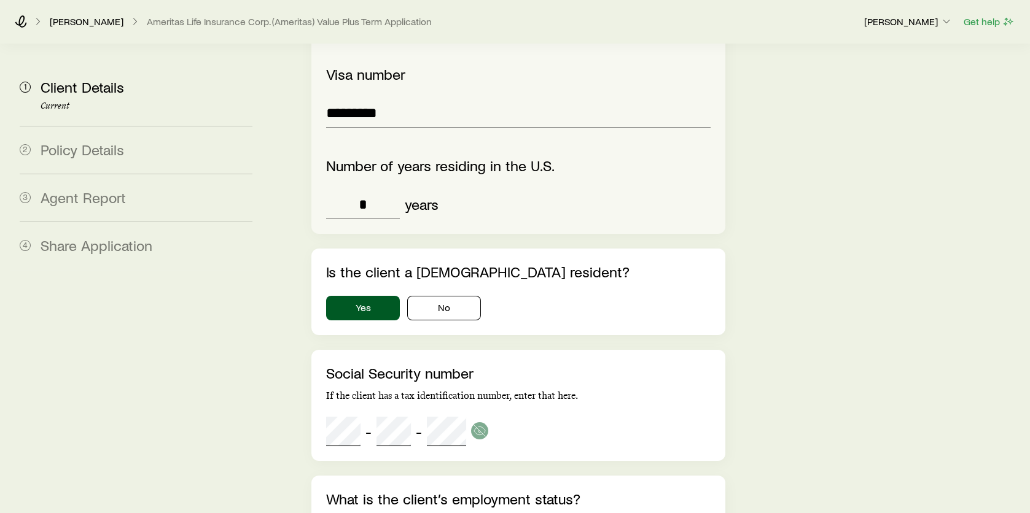
click at [500, 402] on div "Social Security number If the client has a tax identification number, enter tha…" at bounding box center [518, 406] width 384 height 82
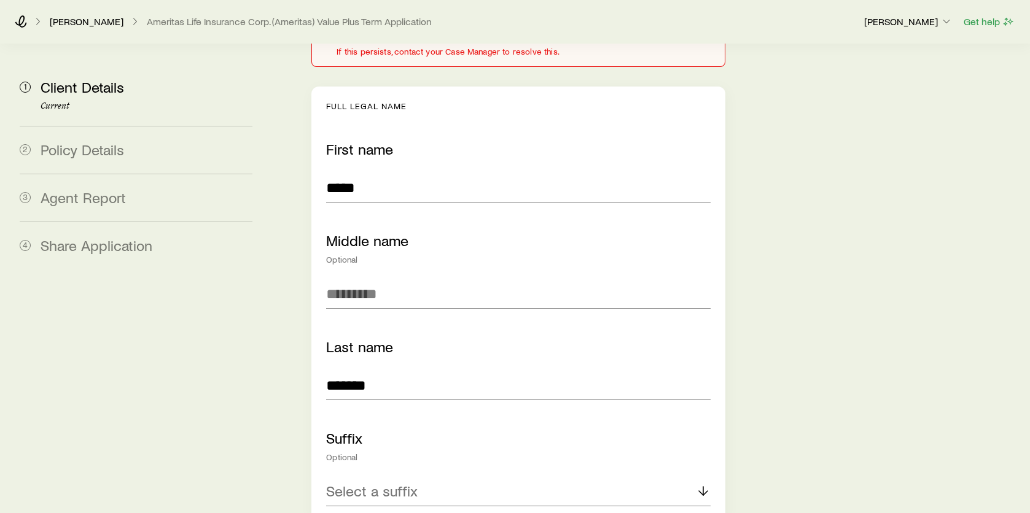
scroll to position [0, 0]
